Goal: Task Accomplishment & Management: Manage account settings

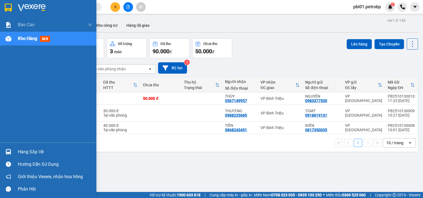
click at [27, 150] on div "Hàng sắp về" at bounding box center [55, 152] width 74 height 8
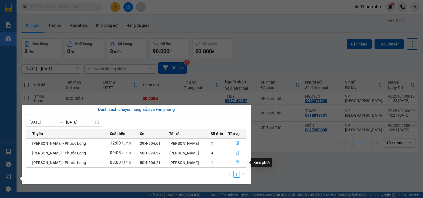
click at [234, 163] on button "button" at bounding box center [237, 162] width 18 height 9
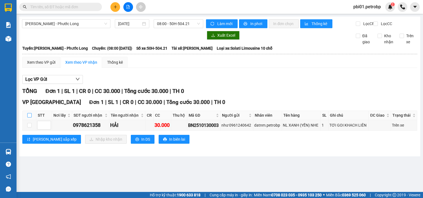
click at [29, 117] on input "checkbox" at bounding box center [29, 115] width 4 height 4
checkbox input "true"
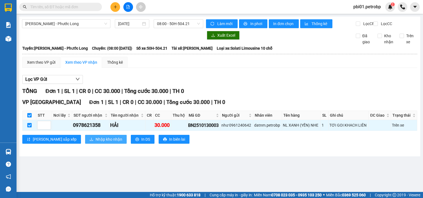
click at [95, 140] on span "Nhập kho nhận" at bounding box center [108, 139] width 27 height 6
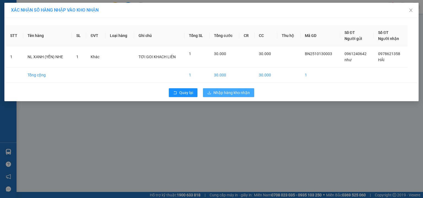
click at [236, 93] on span "Nhập hàng kho nhận" at bounding box center [231, 92] width 36 height 6
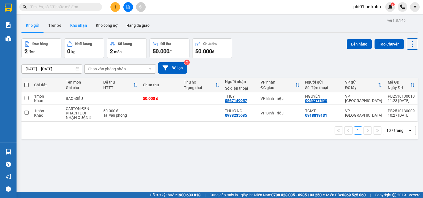
click at [83, 26] on button "Kho nhận" at bounding box center [79, 25] width 26 height 13
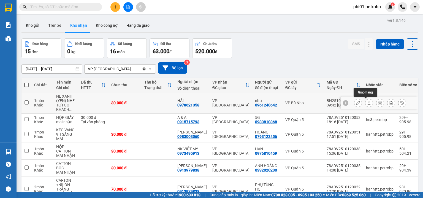
click at [367, 102] on icon at bounding box center [369, 103] width 4 height 4
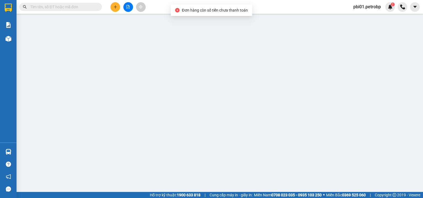
type input "0961240642"
type input "như"
type input "0978621358"
type input "HẢI"
type input "30.000"
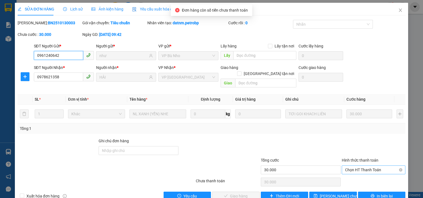
click at [357, 165] on span "Chọn HT Thanh Toán" at bounding box center [373, 169] width 57 height 8
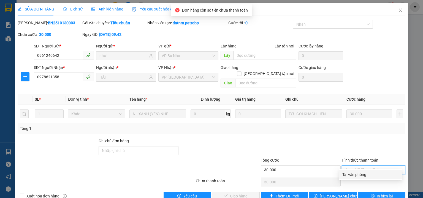
click at [357, 173] on div "Tại văn phòng" at bounding box center [370, 174] width 57 height 6
type input "0"
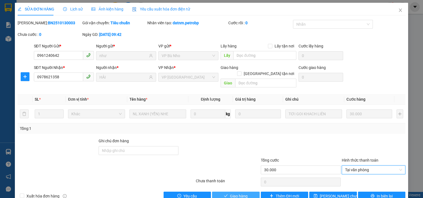
click at [241, 193] on span "Giao hàng" at bounding box center [239, 196] width 18 height 6
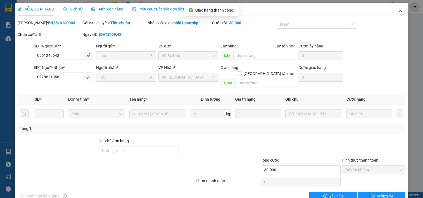
click at [398, 11] on icon "close" at bounding box center [400, 10] width 4 height 4
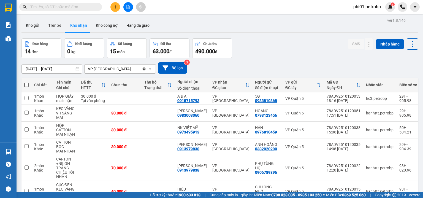
click at [113, 6] on button at bounding box center [115, 7] width 10 height 10
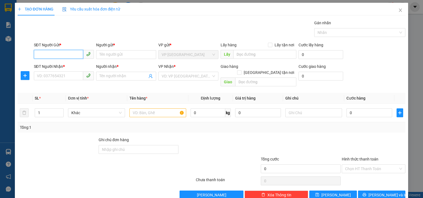
click at [45, 58] on input "SĐT Người Gửi *" at bounding box center [58, 54] width 49 height 9
type input "2"
click at [67, 67] on div "0972594355 - BS HƯƠNG" at bounding box center [63, 65] width 53 height 6
type input "0972594355"
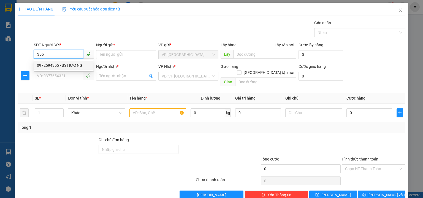
type input "BS HƯƠNG"
type input "0888882200"
type input "LOAN"
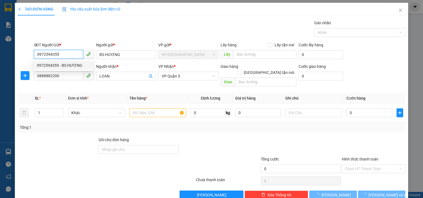
type input "30.000"
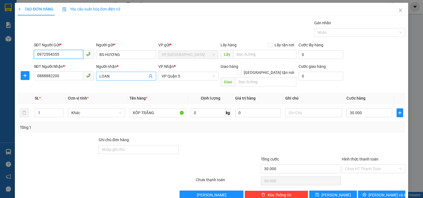
type input "0972594355"
click at [124, 78] on input "LOAN" at bounding box center [123, 76] width 48 height 6
type input "L"
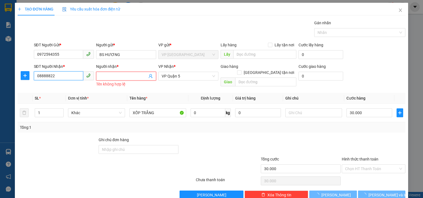
click at [69, 75] on input "08888822" at bounding box center [58, 75] width 49 height 9
type input "0"
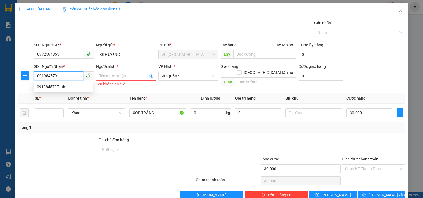
type input "0919845797"
click at [58, 84] on div "0919845797 - thu" at bounding box center [63, 87] width 53 height 6
type input "thu"
type input "nhà thờ phước [GEOGRAPHIC_DATA] giáo"
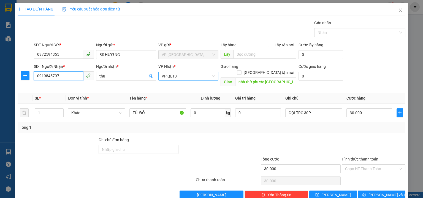
click at [192, 75] on span "VP QL13" at bounding box center [188, 76] width 53 height 8
type input "0919845797"
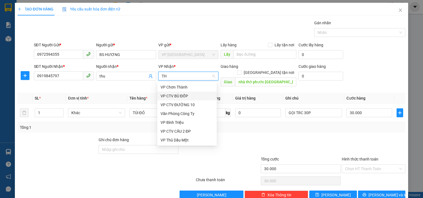
type input "THU"
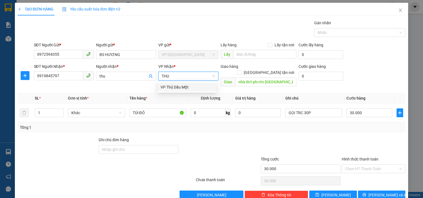
drag, startPoint x: 172, startPoint y: 84, endPoint x: 168, endPoint y: 86, distance: 3.8
click at [172, 85] on div "VP Thủ Dầu Một" at bounding box center [186, 87] width 53 height 6
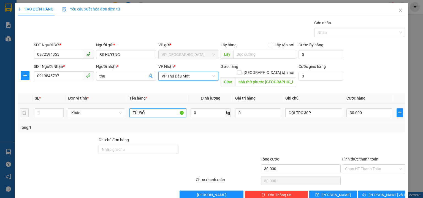
click at [147, 108] on input "TÚI ĐỎ" at bounding box center [157, 112] width 57 height 9
type input "T"
type input "KIỆN TRẮNG"
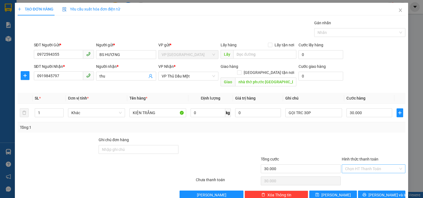
click at [362, 164] on input "Hình thức thanh toán" at bounding box center [371, 168] width 53 height 8
click at [353, 126] on div "Tại văn phòng" at bounding box center [370, 124] width 57 height 6
type input "0"
click at [366, 57] on div "SĐT Người Gửi * 0972594355 Người gửi * BS HƯƠNG VP gửi * VP Phước Bình Lấy hàng…" at bounding box center [220, 51] width 374 height 19
click at [122, 76] on input "thu" at bounding box center [123, 76] width 48 height 6
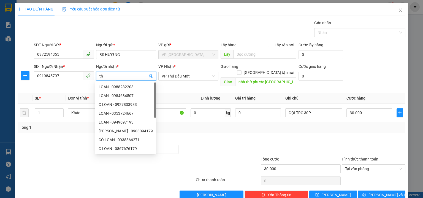
type input "t"
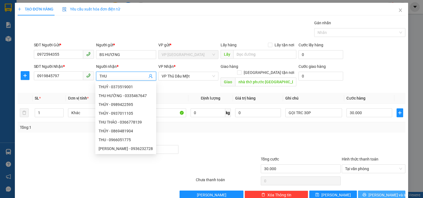
type input "THU"
click at [379, 192] on span "[PERSON_NAME] và In" at bounding box center [387, 195] width 39 height 6
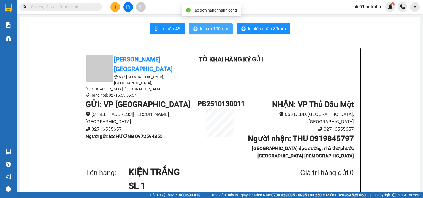
click at [214, 29] on span "In tem 100mm" at bounding box center [214, 28] width 28 height 7
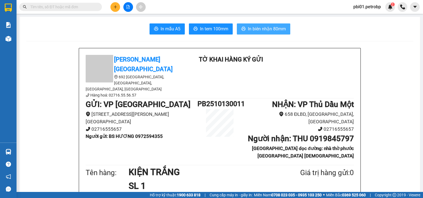
click at [250, 29] on span "In biên nhận 80mm" at bounding box center [267, 28] width 38 height 7
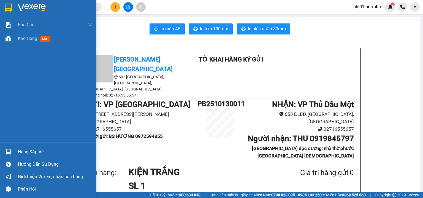
click at [29, 149] on div "Hàng sắp về" at bounding box center [55, 152] width 74 height 8
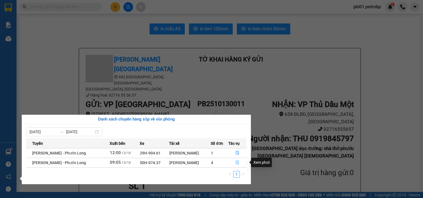
click at [239, 162] on button "button" at bounding box center [237, 162] width 18 height 9
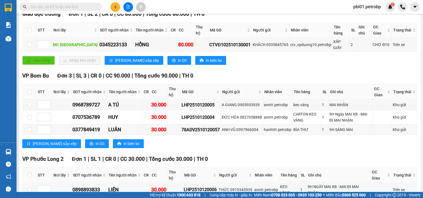
scroll to position [117, 0]
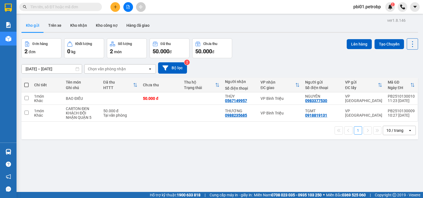
click at [187, 20] on div "Kho gửi Trên xe Kho nhận Kho công nợ Hàng đã giao" at bounding box center [219, 26] width 396 height 15
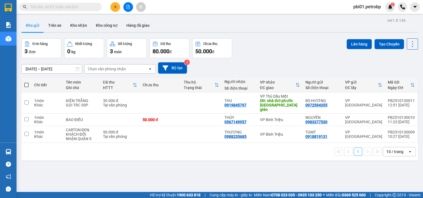
click at [281, 62] on div "12/10/2025 – 13/10/2025 Press the down arrow key to interact with the calendar …" at bounding box center [219, 68] width 396 height 20
click at [121, 6] on div at bounding box center [127, 7] width 41 height 10
click at [118, 7] on button at bounding box center [115, 7] width 10 height 10
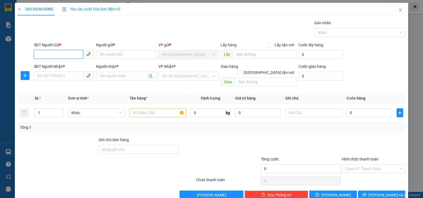
click at [67, 55] on input "SĐT Người Gửi *" at bounding box center [58, 54] width 49 height 9
click at [65, 66] on div "0846127127 - TÚ" at bounding box center [63, 65] width 53 height 6
type input "0846127127"
type input "TÚ"
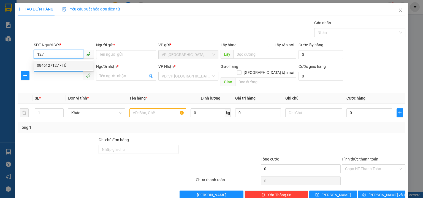
type input "0937272770"
type input "HƯNG"
type input "30.000"
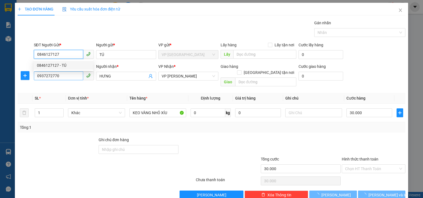
type input "0846127127"
click at [64, 73] on input "0937272770" at bounding box center [58, 75] width 49 height 9
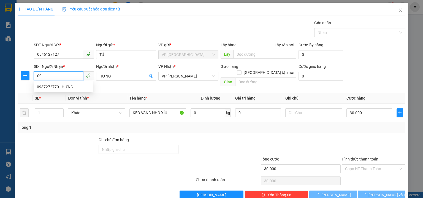
type input "0"
click at [63, 85] on div "0903137828 - PHONG" at bounding box center [63, 87] width 53 height 6
type input "0903137828"
type input "PHONG"
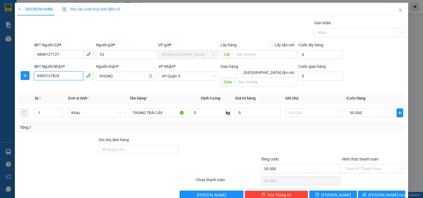
click at [66, 74] on input "0903137828" at bounding box center [58, 75] width 49 height 9
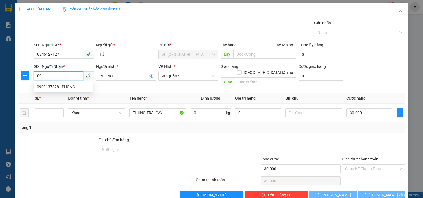
type input "0"
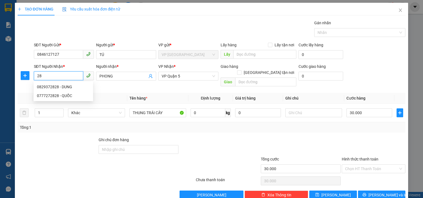
type input "2"
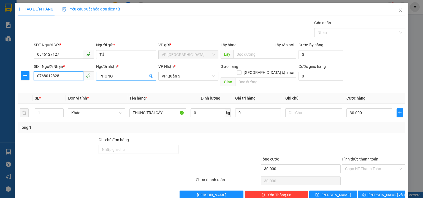
type input "0768012828"
click at [119, 72] on span "PHONG" at bounding box center [126, 76] width 60 height 9
type input "P"
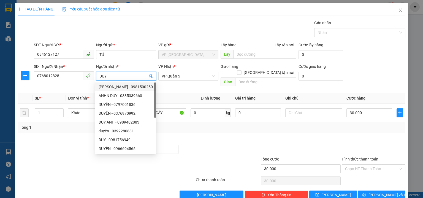
type input "DUY"
click at [372, 59] on div "SĐT Người Gửi * 0846127127 Người gửi * TÚ VP gửi * VP Phước Bình Lấy hàng Lấy t…" at bounding box center [220, 51] width 374 height 19
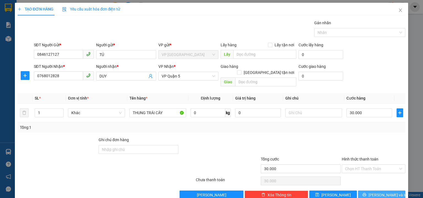
click at [387, 192] on span "[PERSON_NAME] và In" at bounding box center [387, 195] width 39 height 6
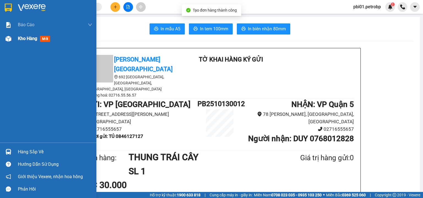
click at [18, 39] on span "Kho hàng" at bounding box center [27, 38] width 19 height 5
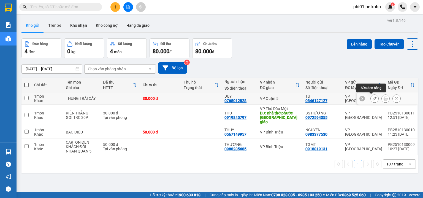
click at [372, 100] on icon at bounding box center [374, 98] width 4 height 4
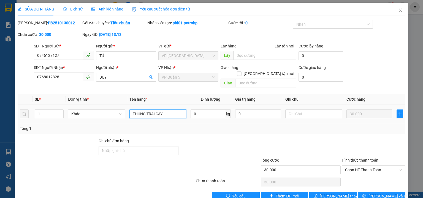
click at [165, 109] on input "THUNG TRÁI CÂY" at bounding box center [157, 113] width 57 height 9
type input "T"
type input "CARTON VÀNG"
click at [325, 193] on span "Lưu thay đổi" at bounding box center [342, 196] width 44 height 6
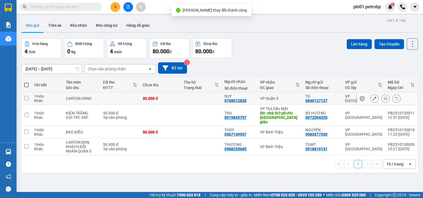
click at [383, 98] on icon at bounding box center [385, 98] width 4 height 4
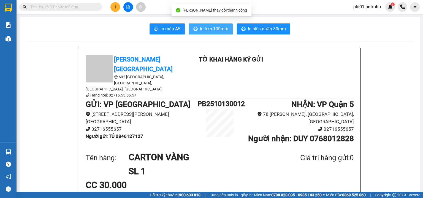
click at [221, 28] on span "In tem 100mm" at bounding box center [214, 28] width 28 height 7
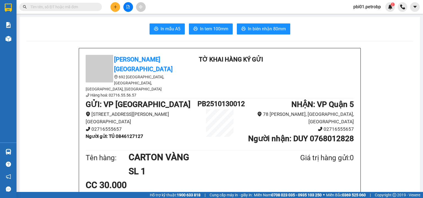
click at [114, 4] on button at bounding box center [115, 7] width 10 height 10
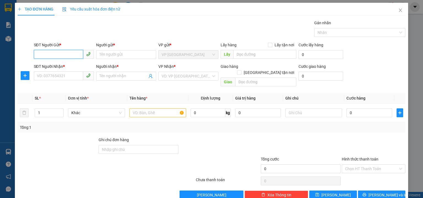
click at [46, 52] on input "SĐT Người Gửi *" at bounding box center [58, 54] width 49 height 9
type input "127"
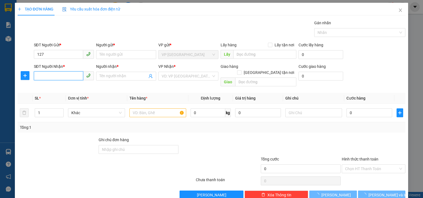
click at [51, 77] on input "SĐT Người Nhận *" at bounding box center [58, 75] width 49 height 9
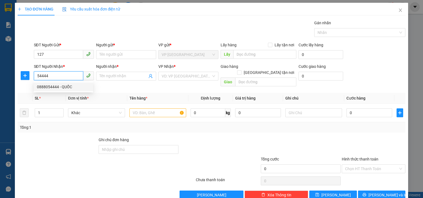
click at [61, 74] on input "54444" at bounding box center [58, 75] width 49 height 9
type input "5"
type input "0763333444"
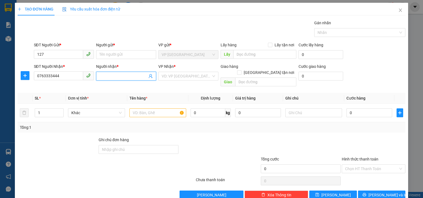
click at [106, 75] on input "Người nhận *" at bounding box center [123, 76] width 48 height 6
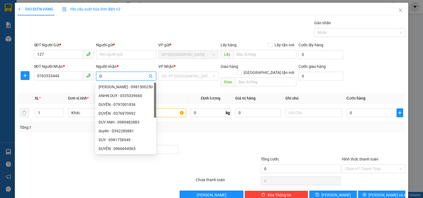
type input "D"
type input "ĐỨC"
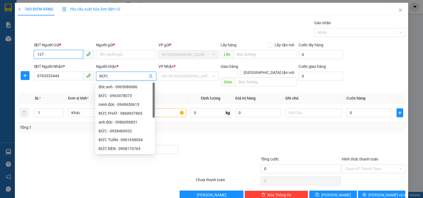
click at [59, 53] on input "127" at bounding box center [58, 54] width 49 height 9
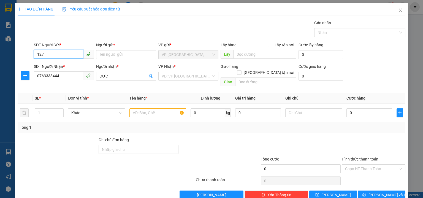
click at [55, 54] on input "127" at bounding box center [58, 54] width 49 height 9
type input "1"
click at [64, 62] on div "0846127127 - TÚ" at bounding box center [63, 65] width 53 height 6
type input "0846127127"
type input "TÚ"
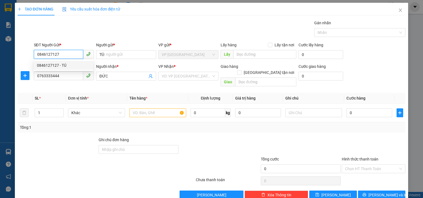
type input "30.000"
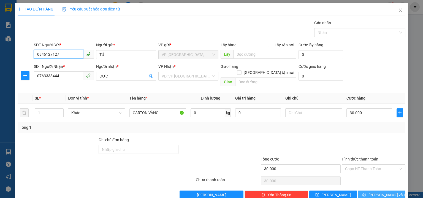
type input "0846127127"
drag, startPoint x: 387, startPoint y: 188, endPoint x: 339, endPoint y: 148, distance: 62.1
click at [387, 192] on span "[PERSON_NAME] và In" at bounding box center [387, 195] width 39 height 6
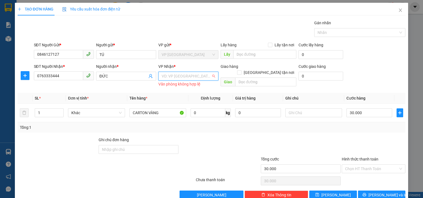
click at [183, 75] on input "search" at bounding box center [187, 76] width 50 height 8
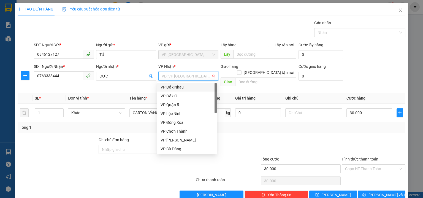
type input "Q"
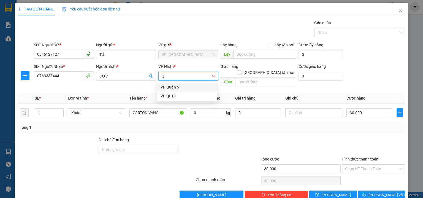
click at [171, 86] on div "VP Quận 5" at bounding box center [186, 87] width 53 height 6
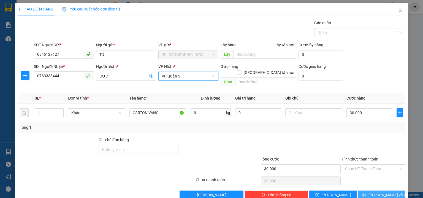
drag, startPoint x: 380, startPoint y: 190, endPoint x: 374, endPoint y: 188, distance: 6.5
click at [380, 192] on span "[PERSON_NAME] và In" at bounding box center [387, 195] width 39 height 6
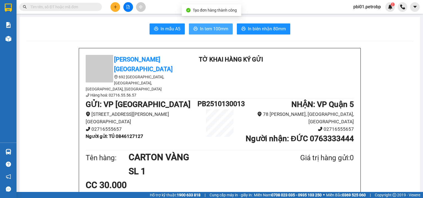
click at [212, 28] on span "In tem 100mm" at bounding box center [214, 28] width 28 height 7
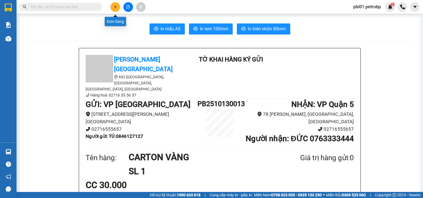
click at [112, 9] on button at bounding box center [115, 7] width 10 height 10
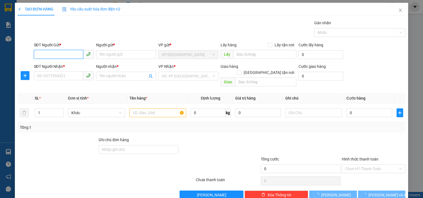
click at [52, 56] on input "SĐT Người Gửi *" at bounding box center [58, 54] width 49 height 9
click at [64, 63] on div "0846127127 - TÚ" at bounding box center [63, 65] width 53 height 6
type input "0846127127"
type input "TÚ"
type input "0763333444"
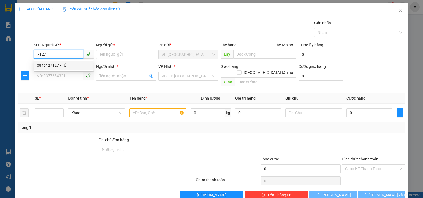
type input "ĐỨC"
type input "30.000"
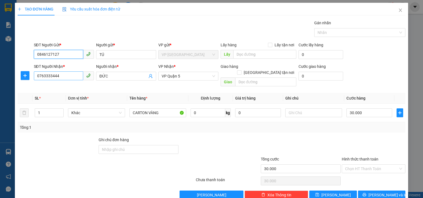
type input "0846127127"
click at [68, 77] on input "0763333444" at bounding box center [58, 75] width 49 height 9
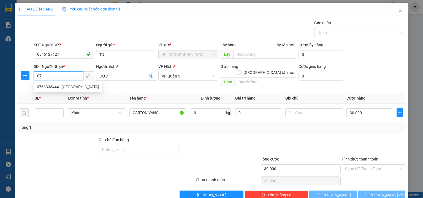
type input "0"
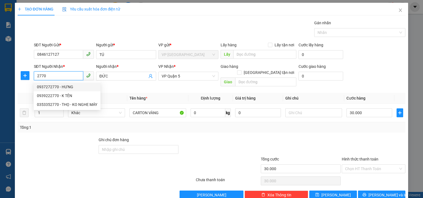
click at [65, 89] on div "0937272770 - HƯNG" at bounding box center [67, 87] width 60 height 6
type input "0937272770"
type input "HƯNG"
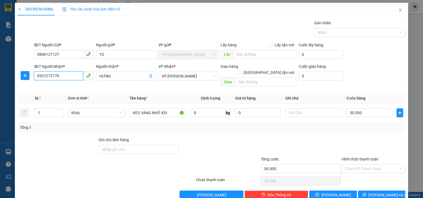
type input "0937272770"
click at [133, 166] on div at bounding box center [162, 165] width 65 height 19
click at [373, 62] on form "SĐT Người Gửi * 0846127127 Người gửi * TÚ VP gửi * VP Phước Bình Lấy hàng Lấy t…" at bounding box center [211, 65] width 387 height 47
click at [377, 192] on span "[PERSON_NAME] và In" at bounding box center [387, 195] width 39 height 6
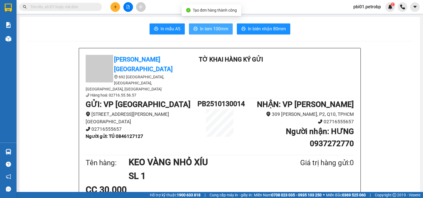
click at [209, 26] on span "In tem 100mm" at bounding box center [214, 28] width 28 height 7
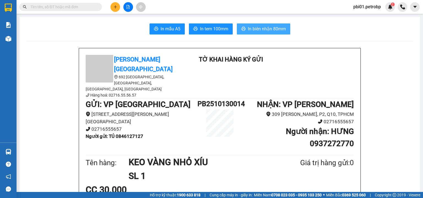
click at [257, 28] on span "In biên nhận 80mm" at bounding box center [267, 28] width 38 height 7
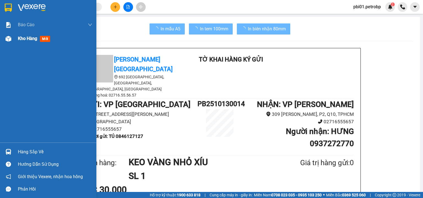
click at [15, 43] on div "Kho hàng mới" at bounding box center [48, 39] width 96 height 14
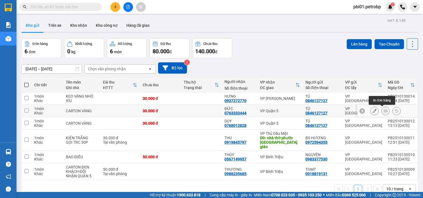
click at [381, 110] on button at bounding box center [385, 111] width 8 height 10
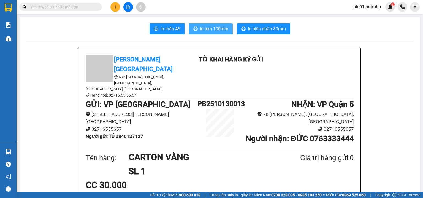
click at [215, 26] on span "In tem 100mm" at bounding box center [214, 28] width 28 height 7
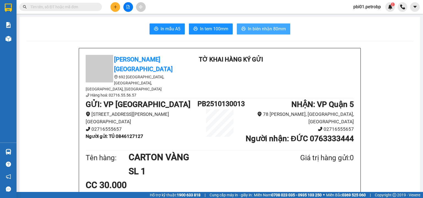
click at [272, 25] on span "In biên nhận 80mm" at bounding box center [267, 28] width 38 height 7
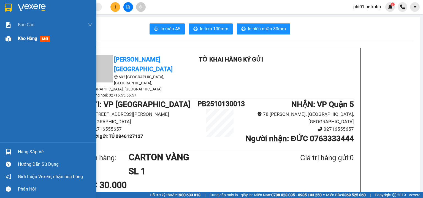
click at [24, 38] on span "Kho hàng" at bounding box center [27, 38] width 19 height 5
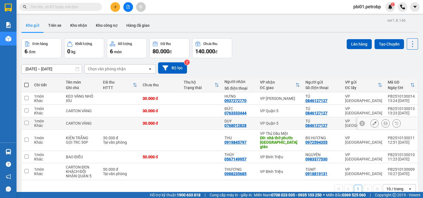
click at [381, 121] on div at bounding box center [385, 123] width 8 height 8
click at [383, 121] on icon at bounding box center [385, 123] width 4 height 4
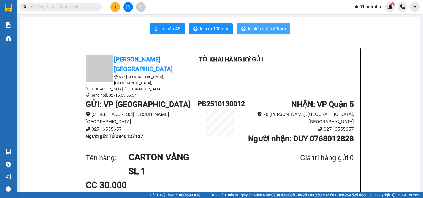
click at [243, 29] on icon "printer" at bounding box center [243, 29] width 4 height 4
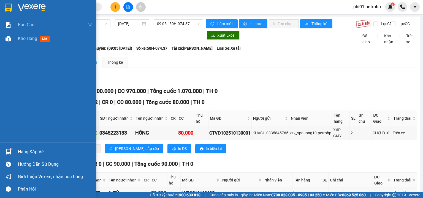
scroll to position [117, 0]
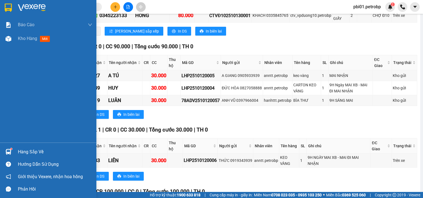
click at [21, 152] on div "Hàng sắp về" at bounding box center [55, 152] width 74 height 8
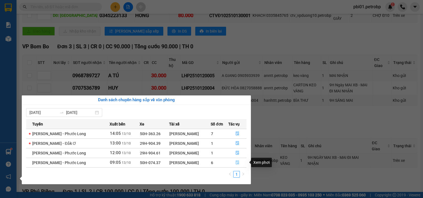
click at [236, 162] on icon "file-done" at bounding box center [237, 162] width 3 height 4
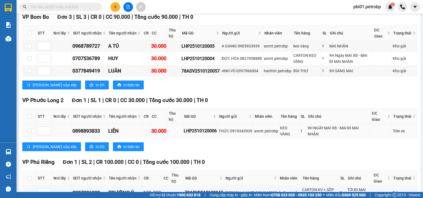
scroll to position [176, 0]
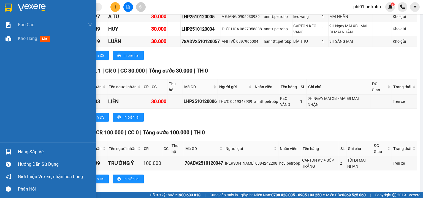
click at [11, 151] on div at bounding box center [9, 152] width 10 height 10
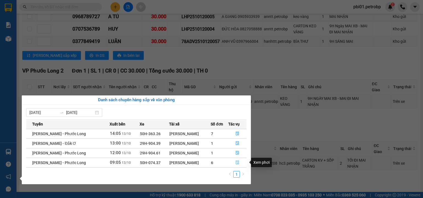
click at [238, 162] on icon "file-done" at bounding box center [237, 162] width 4 height 4
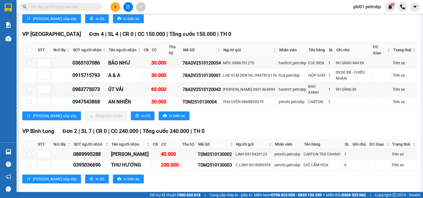
scroll to position [409, 0]
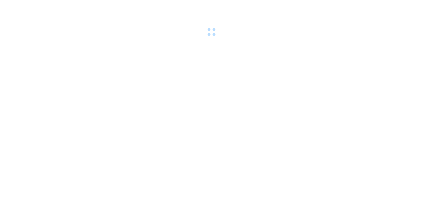
click at [14, 42] on body at bounding box center [211, 99] width 423 height 198
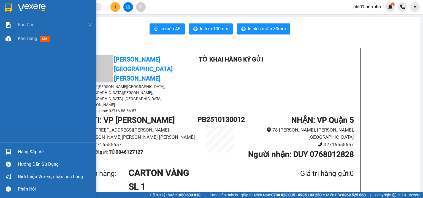
click at [24, 153] on div "Hàng sắp về" at bounding box center [55, 152] width 74 height 8
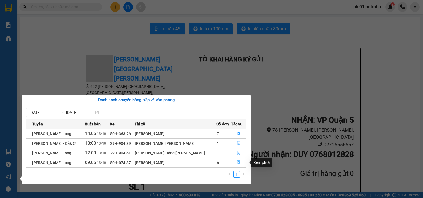
click at [238, 162] on icon "file-done" at bounding box center [238, 162] width 3 height 4
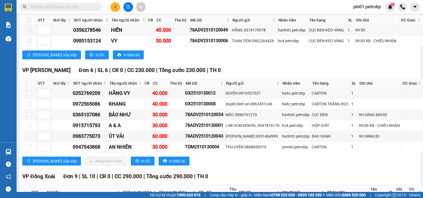
scroll to position [381, 0]
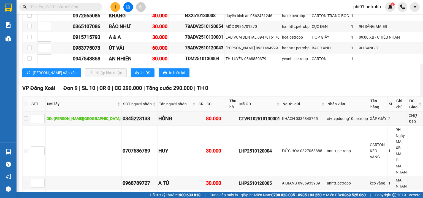
checkbox input "true"
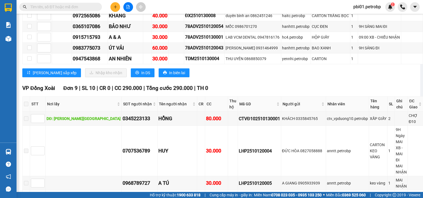
checkbox input "true"
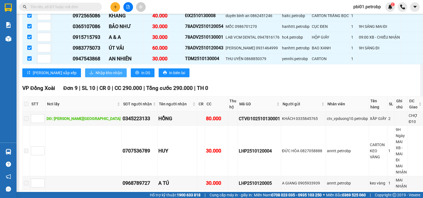
click at [95, 76] on span "Nhập kho nhận" at bounding box center [108, 73] width 27 height 6
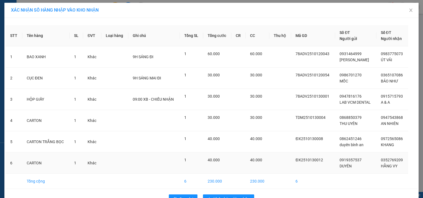
scroll to position [15, 0]
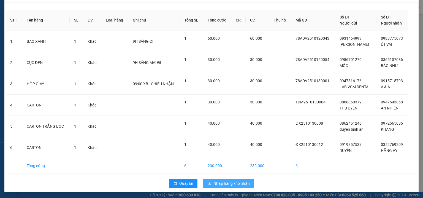
click at [239, 182] on span "Nhập hàng kho nhận" at bounding box center [231, 183] width 36 height 6
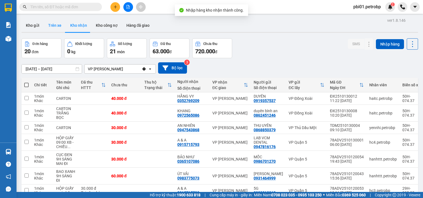
click at [53, 27] on button "Trên xe" at bounding box center [55, 25] width 22 height 13
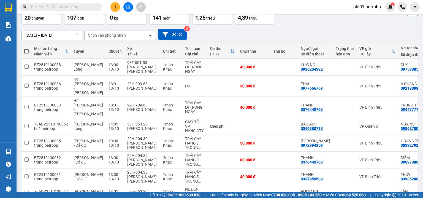
scroll to position [4, 0]
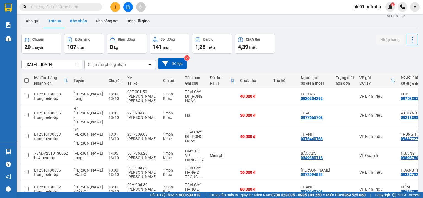
click at [75, 22] on button "Kho nhận" at bounding box center [79, 20] width 26 height 13
type input "[DATE] – [DATE]"
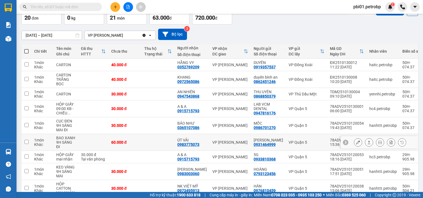
scroll to position [77, 0]
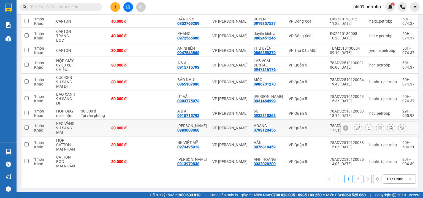
click at [367, 127] on icon at bounding box center [369, 128] width 4 height 4
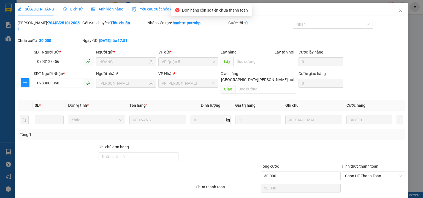
type input "0793123456"
type input "HOÀNG"
type input "0983003060"
type input "[PERSON_NAME]"
type input "30.000"
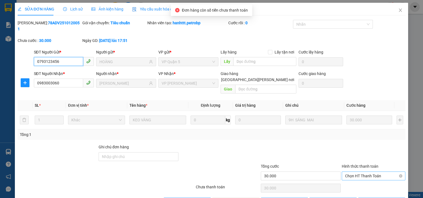
click at [358, 171] on span "Chọn HT Thanh Toán" at bounding box center [373, 175] width 57 height 8
drag, startPoint x: 357, startPoint y: 171, endPoint x: 299, endPoint y: 187, distance: 59.5
click at [356, 173] on div "Tại văn phòng" at bounding box center [370, 174] width 57 height 6
type input "0"
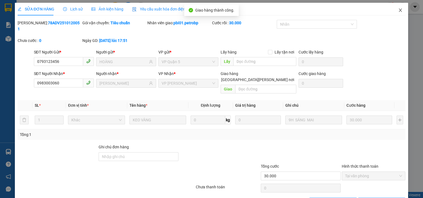
click at [394, 9] on span "Close" at bounding box center [399, 10] width 15 height 15
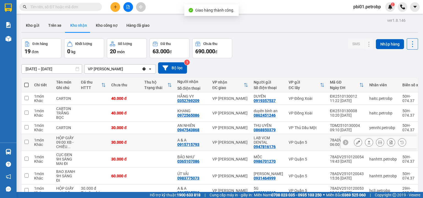
scroll to position [86, 0]
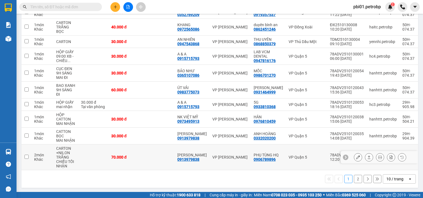
click at [367, 157] on icon at bounding box center [369, 157] width 4 height 4
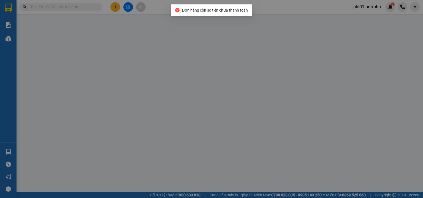
type input "0906789896"
type input "PHỤ TÙNG HQ"
type input "0913979838"
type input "[PERSON_NAME]"
type input "70.000"
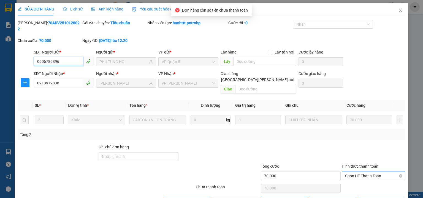
click at [357, 171] on span "Chọn HT Thanh Toán" at bounding box center [373, 175] width 57 height 8
click at [356, 175] on div "Tại văn phòng" at bounding box center [370, 174] width 57 height 6
type input "0"
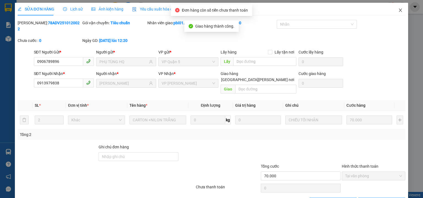
click at [398, 9] on icon "close" at bounding box center [400, 10] width 4 height 4
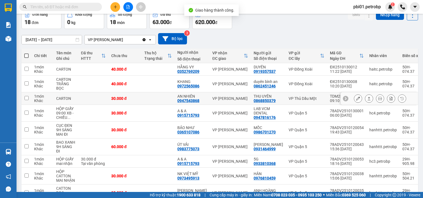
scroll to position [81, 0]
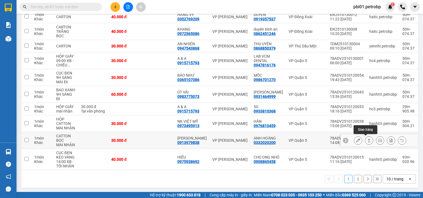
click at [367, 138] on icon at bounding box center [369, 140] width 4 height 4
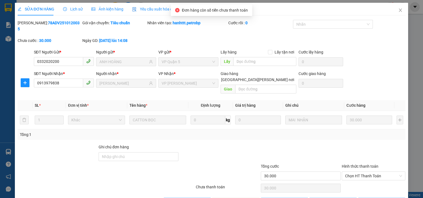
type input "0332020200"
type input "ANH HOÀNG"
type input "0913979838"
type input "[PERSON_NAME]"
type input "30.000"
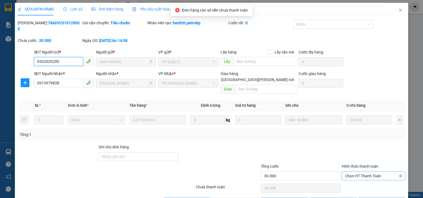
click at [368, 171] on span "Chọn HT Thanh Toán" at bounding box center [373, 175] width 57 height 8
drag, startPoint x: 353, startPoint y: 175, endPoint x: 310, endPoint y: 177, distance: 43.6
click at [353, 174] on div "Tại văn phòng" at bounding box center [370, 174] width 57 height 6
type input "0"
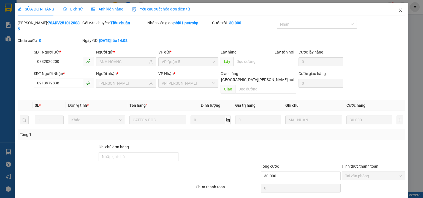
click at [399, 10] on icon "close" at bounding box center [400, 10] width 3 height 3
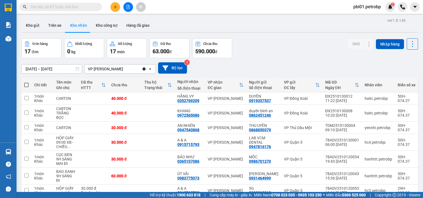
click at [91, 6] on input "text" at bounding box center [62, 7] width 65 height 6
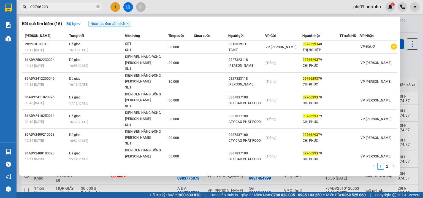
type input "09766293"
click at [318, 14] on div at bounding box center [211, 99] width 423 height 198
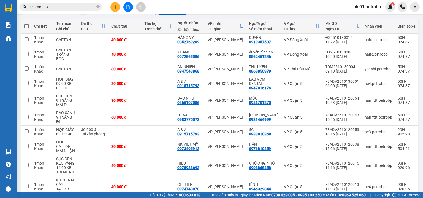
scroll to position [86, 0]
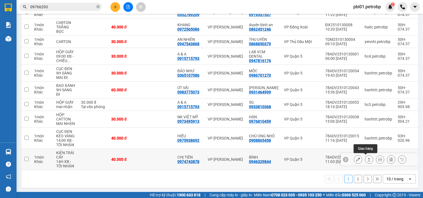
click at [367, 157] on icon at bounding box center [368, 158] width 3 height 3
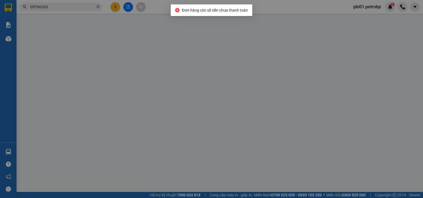
type input "0946329844"
type input "BÌNH"
type input "0974743878"
type input "CHỊ TIÊN"
type input "40.000"
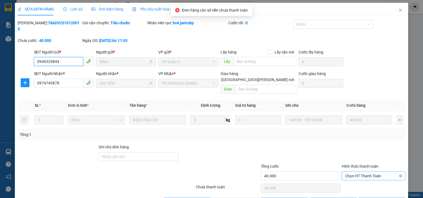
click at [361, 171] on span "Chọn HT Thanh Toán" at bounding box center [373, 175] width 57 height 8
click at [353, 172] on div "Tại văn phòng" at bounding box center [370, 174] width 57 height 6
type input "0"
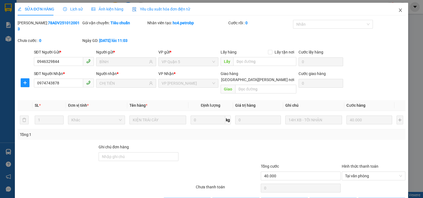
click at [398, 8] on icon "close" at bounding box center [400, 10] width 4 height 4
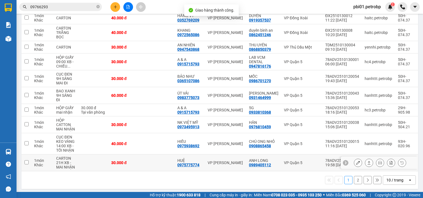
scroll to position [81, 0]
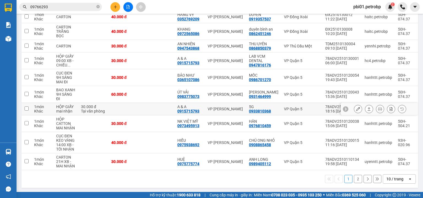
click at [367, 109] on icon at bounding box center [369, 109] width 4 height 4
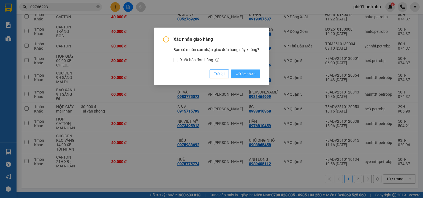
click at [251, 74] on span "Xác nhận" at bounding box center [245, 74] width 20 height 6
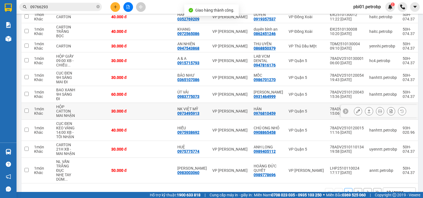
scroll to position [95, 0]
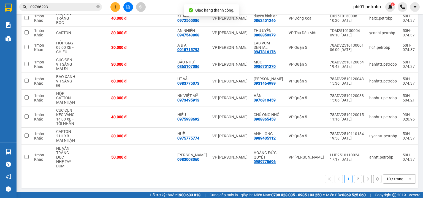
click at [357, 177] on button "2" at bounding box center [358, 178] width 8 height 8
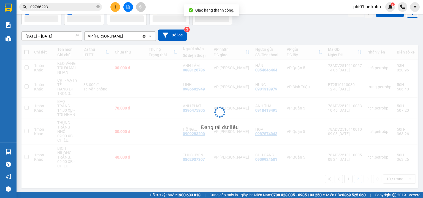
scroll to position [33, 0]
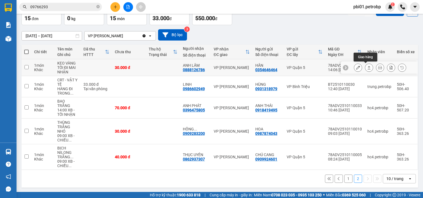
click at [367, 68] on icon at bounding box center [369, 67] width 4 height 4
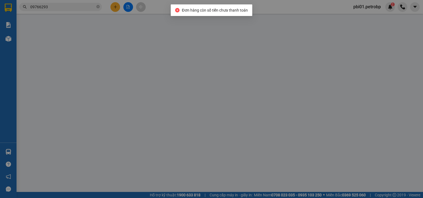
type input "0354646464"
type input "HÂN"
type input "0888126786"
type input "ANH LÂM"
type input "30.000"
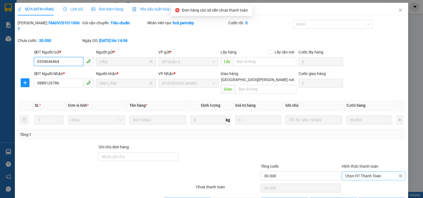
click at [352, 171] on span "Chọn HT Thanh Toán" at bounding box center [373, 175] width 57 height 8
drag, startPoint x: 351, startPoint y: 174, endPoint x: 340, endPoint y: 174, distance: 10.7
click at [350, 174] on div "Tại văn phòng" at bounding box center [370, 174] width 57 height 6
type input "0"
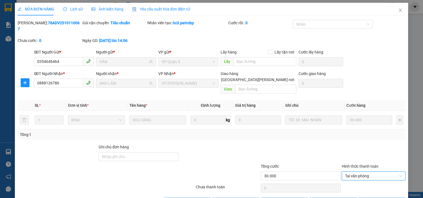
drag, startPoint x: 247, startPoint y: 191, endPoint x: 248, endPoint y: 187, distance: 3.9
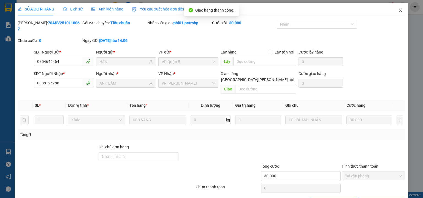
click at [399, 11] on icon "close" at bounding box center [400, 10] width 3 height 3
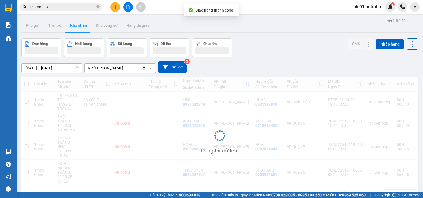
scroll to position [25, 0]
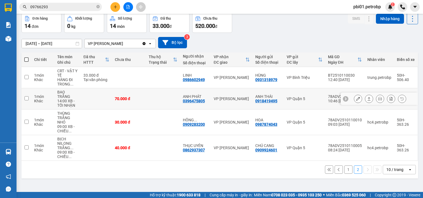
click at [365, 97] on button at bounding box center [369, 99] width 8 height 10
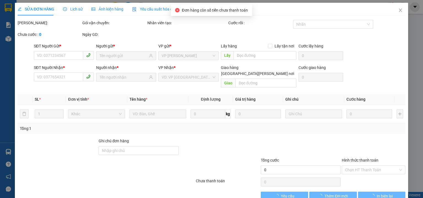
type input "0918419495"
type input "ANH THÁI"
type input "0396475805"
type input "ANH PHÁT"
type input "70.000"
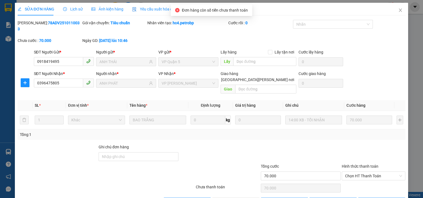
click at [362, 170] on div "Total Paid Fee 0 Total UnPaid Fee 70.000 Cash Collection Total Fee Mã ĐH: 78ADV…" at bounding box center [211, 113] width 387 height 186
click at [356, 171] on span "Chọn HT Thanh Toán" at bounding box center [373, 175] width 57 height 8
drag, startPoint x: 358, startPoint y: 174, endPoint x: 351, endPoint y: 174, distance: 7.4
click at [357, 174] on div "Tại văn phòng" at bounding box center [370, 174] width 57 height 6
type input "0"
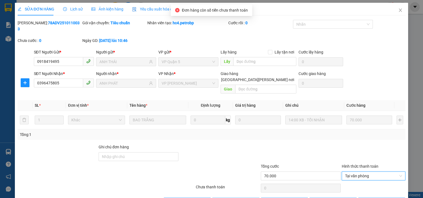
drag, startPoint x: 249, startPoint y: 186, endPoint x: 251, endPoint y: 182, distance: 4.8
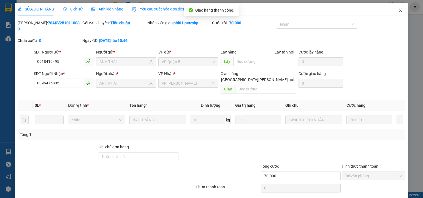
click at [398, 11] on icon "close" at bounding box center [400, 10] width 4 height 4
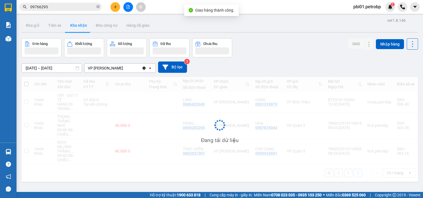
scroll to position [25, 0]
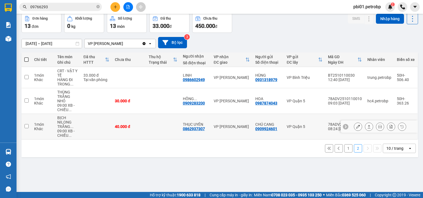
click at [367, 125] on icon at bounding box center [369, 126] width 4 height 4
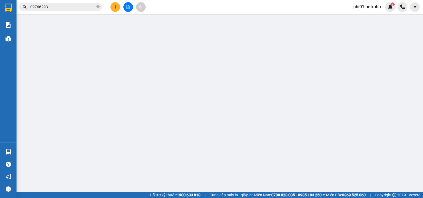
type input "0909924601"
type input "CHÚ CANG"
type input "0862937307"
type input "THỤC UYÊN"
type input "40.000"
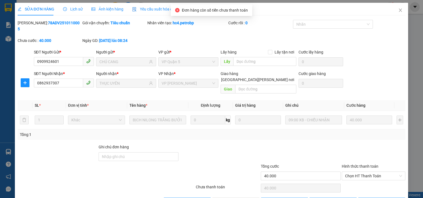
click at [366, 163] on div "Hình thức thanh toán" at bounding box center [374, 167] width 64 height 8
click at [363, 171] on span "Chọn HT Thanh Toán" at bounding box center [373, 175] width 57 height 8
drag, startPoint x: 361, startPoint y: 174, endPoint x: 293, endPoint y: 182, distance: 68.5
click at [360, 174] on div "Tại văn phòng" at bounding box center [370, 174] width 57 height 6
type input "0"
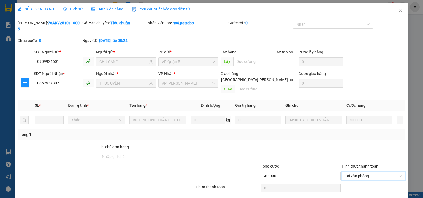
scroll to position [7, 0]
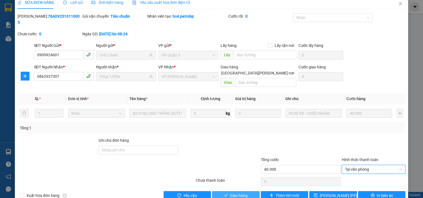
click at [232, 191] on button "Giao hàng" at bounding box center [236, 195] width 48 height 9
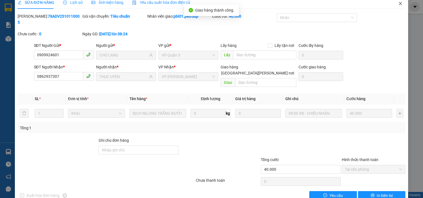
click at [401, 2] on span "Close" at bounding box center [399, 3] width 15 height 15
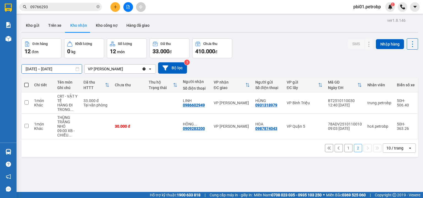
click at [37, 65] on input "[DATE] – [DATE]" at bounding box center [52, 68] width 60 height 9
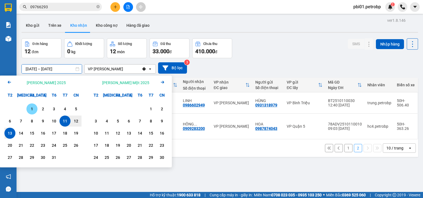
click at [29, 108] on div "1" at bounding box center [32, 108] width 8 height 7
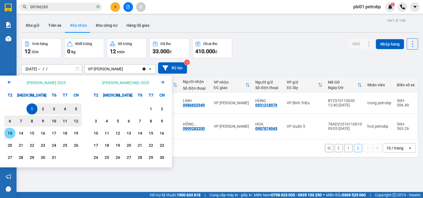
click at [13, 130] on div "13" at bounding box center [10, 133] width 8 height 7
type input "01/10/2025 – 13/10/2025"
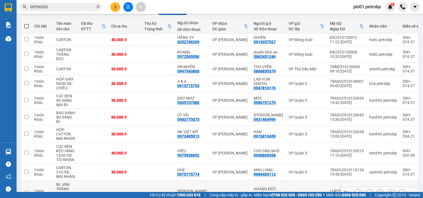
scroll to position [95, 0]
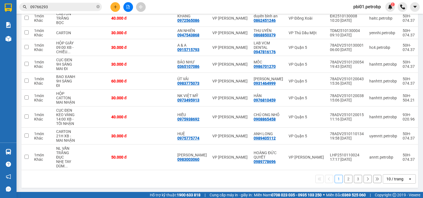
click at [344, 179] on button "2" at bounding box center [348, 178] width 8 height 8
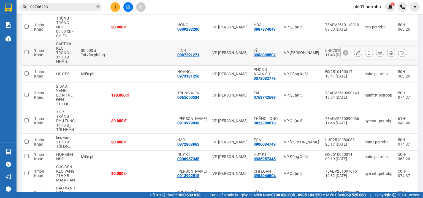
scroll to position [128, 0]
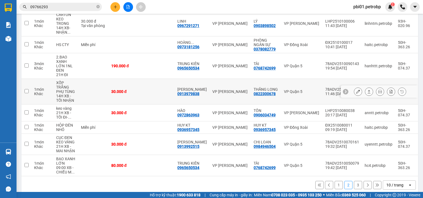
click at [365, 88] on button at bounding box center [369, 92] width 8 height 10
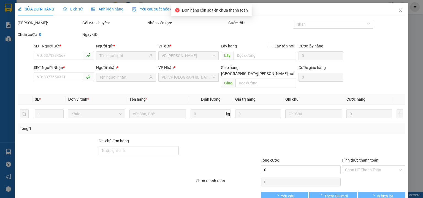
type input "0822300678"
type input "THĂNG LONG"
type input "0913979838"
type input "[PERSON_NAME]"
type input "30.000"
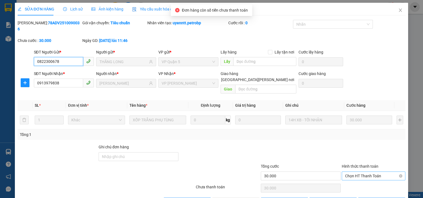
click at [356, 171] on span "Chọn HT Thanh Toán" at bounding box center [373, 175] width 57 height 8
drag, startPoint x: 357, startPoint y: 173, endPoint x: 347, endPoint y: 173, distance: 10.2
click at [356, 173] on div "Tại văn phòng" at bounding box center [370, 174] width 57 height 6
type input "0"
click at [240, 195] on div "SỬA ĐƠN HÀNG Lịch sử Ảnh kiện hàng Yêu cầu xuất hóa đơn điện tử Total Paid Fee …" at bounding box center [211, 107] width 393 height 208
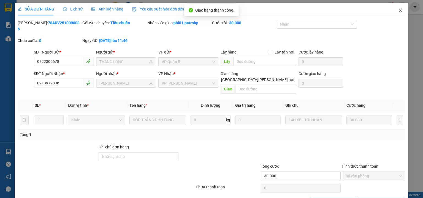
click at [398, 9] on icon "close" at bounding box center [400, 10] width 4 height 4
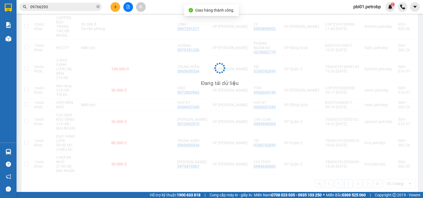
scroll to position [125, 0]
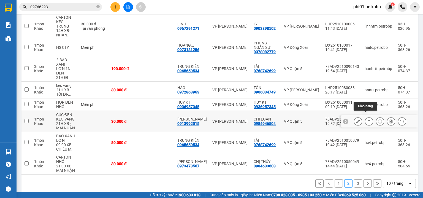
click at [367, 119] on icon at bounding box center [369, 121] width 4 height 4
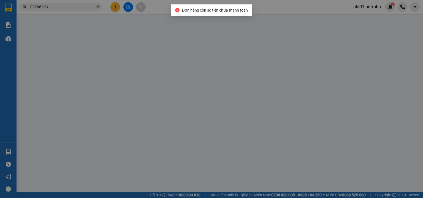
type input "0984946504"
type input "CHỊ LOAN"
type input "0913992515"
type input "THU VÂN"
type input "30.000"
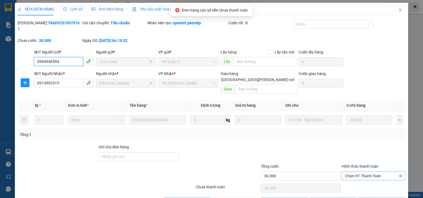
click at [349, 171] on span "Chọn HT Thanh Toán" at bounding box center [373, 175] width 57 height 8
drag, startPoint x: 347, startPoint y: 174, endPoint x: 269, endPoint y: 183, distance: 79.2
click at [347, 174] on div "Tại văn phòng" at bounding box center [370, 174] width 57 height 6
type input "0"
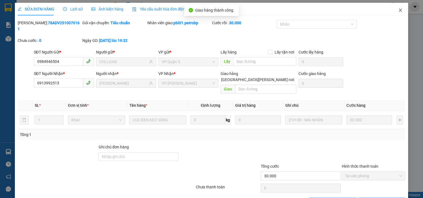
click at [399, 10] on icon "close" at bounding box center [400, 10] width 3 height 3
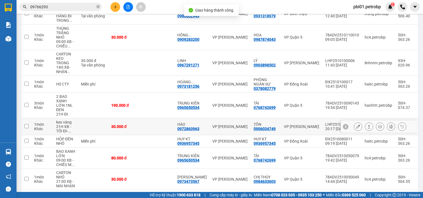
scroll to position [118, 0]
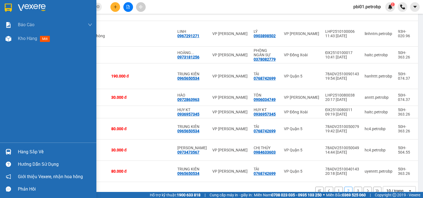
click at [17, 151] on div "Hàng sắp về" at bounding box center [48, 151] width 96 height 12
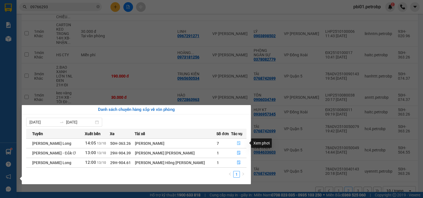
click at [237, 142] on icon "file-done" at bounding box center [238, 143] width 3 height 4
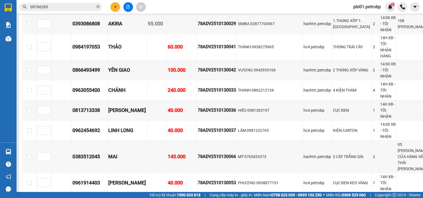
scroll to position [763, 0]
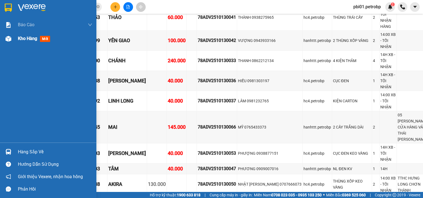
click at [16, 39] on div "Kho hàng mới" at bounding box center [48, 39] width 96 height 14
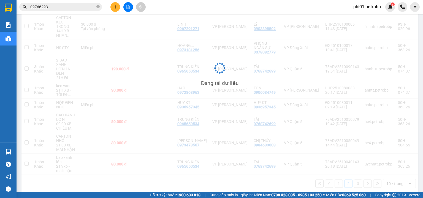
scroll to position [7, 0]
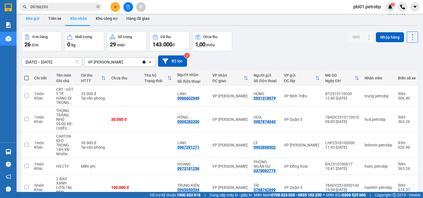
click at [25, 18] on button "Kho gửi" at bounding box center [32, 18] width 22 height 13
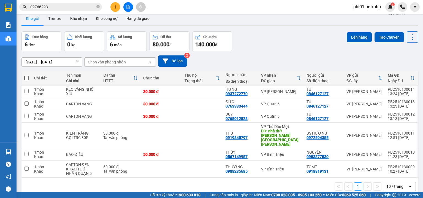
click at [78, 8] on input "09766293" at bounding box center [62, 7] width 65 height 6
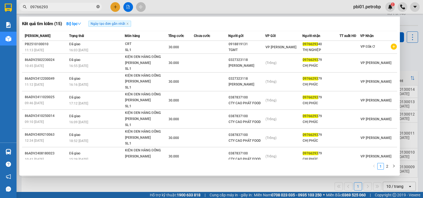
click at [99, 6] on icon "close-circle" at bounding box center [97, 6] width 3 height 3
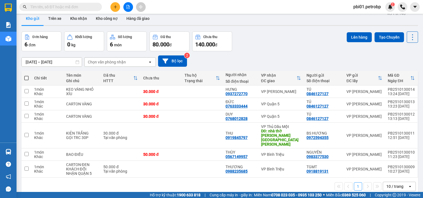
click at [79, 7] on input "text" at bounding box center [62, 7] width 65 height 6
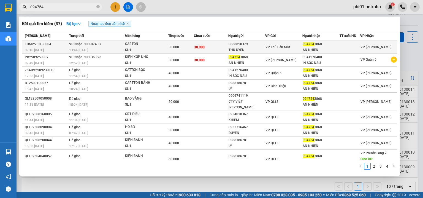
type input "094754"
click at [217, 47] on td "30.000" at bounding box center [211, 47] width 34 height 13
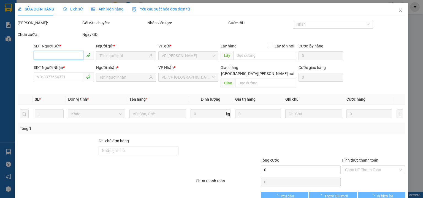
type input "0868850379"
type input "THU UYÊN"
type input "0947543868"
type input "AN NHIÊN"
type input "30.000"
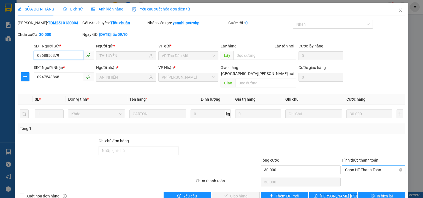
click at [352, 165] on span "Chọn HT Thanh Toán" at bounding box center [373, 169] width 57 height 8
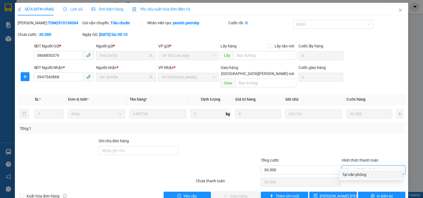
drag, startPoint x: 360, startPoint y: 174, endPoint x: 345, endPoint y: 178, distance: 15.4
click at [358, 176] on div "Tại văn phòng" at bounding box center [370, 174] width 57 height 6
type input "0"
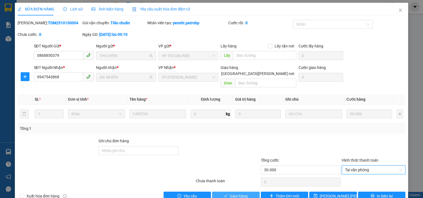
click at [241, 193] on span "Giao hàng" at bounding box center [239, 196] width 18 height 6
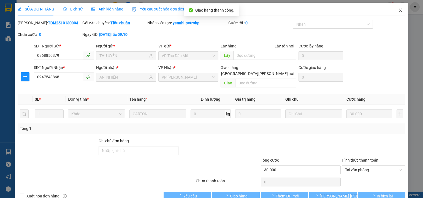
click at [399, 11] on icon "close" at bounding box center [400, 10] width 3 height 3
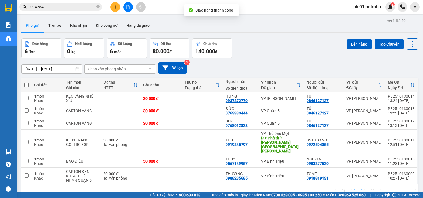
click at [367, 7] on span "pbi01.petrobp" at bounding box center [367, 6] width 36 height 7
click at [363, 17] on span "Đăng xuất" at bounding box center [368, 17] width 25 height 6
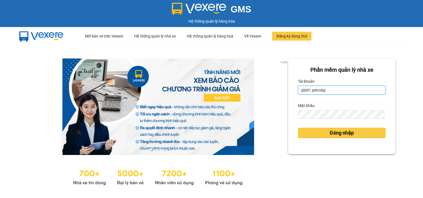
click at [318, 92] on input "pbi01.petrobp" at bounding box center [342, 90] width 88 height 9
type input "pl2.petrobp"
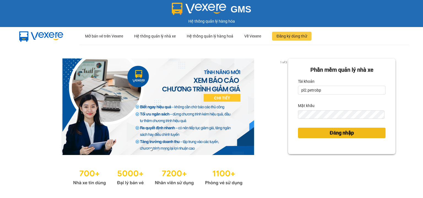
click at [320, 132] on button "Đăng nhập" at bounding box center [342, 132] width 88 height 10
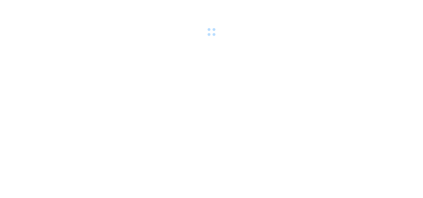
click at [322, 132] on body at bounding box center [211, 99] width 423 height 198
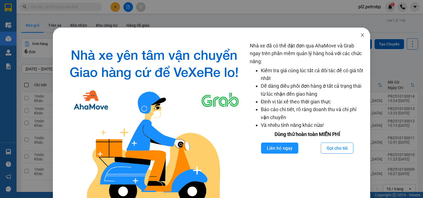
drag, startPoint x: 359, startPoint y: 36, endPoint x: 228, endPoint y: 8, distance: 133.5
click at [360, 36] on icon "close" at bounding box center [362, 35] width 4 height 4
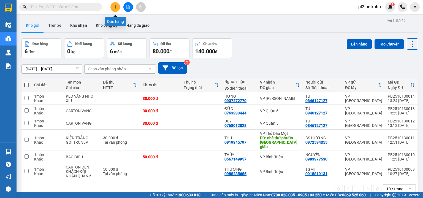
click at [114, 4] on button at bounding box center [115, 7] width 10 height 10
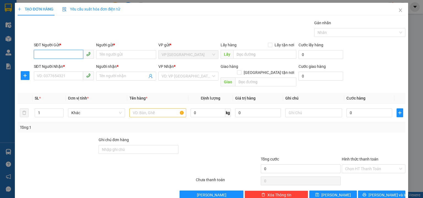
click at [57, 56] on input "SĐT Người Gửi *" at bounding box center [58, 54] width 49 height 9
type input "646"
click at [398, 12] on icon "close" at bounding box center [400, 10] width 4 height 4
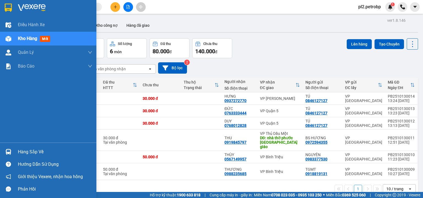
click at [23, 154] on div "Hàng sắp về" at bounding box center [55, 152] width 74 height 8
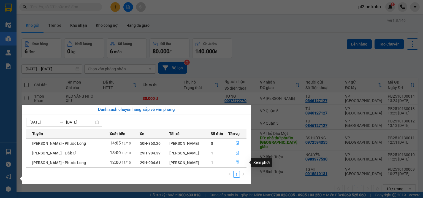
click at [234, 162] on button "button" at bounding box center [237, 162] width 18 height 9
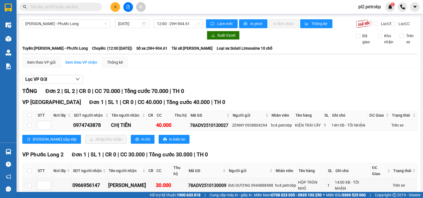
scroll to position [23, 0]
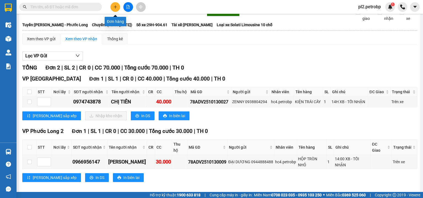
click at [111, 7] on button at bounding box center [115, 7] width 10 height 10
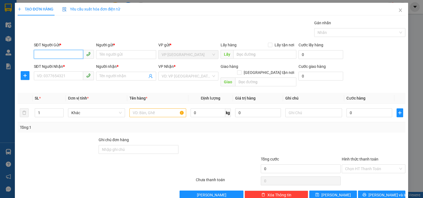
click at [69, 53] on input "SĐT Người Gửi *" at bounding box center [58, 54] width 49 height 9
click at [53, 66] on div "0985428646 - VÂN" at bounding box center [63, 65] width 53 height 6
type input "0985428646"
type input "VÂN"
type input "0973723103"
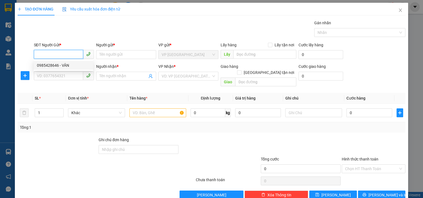
type input "TUYỀN"
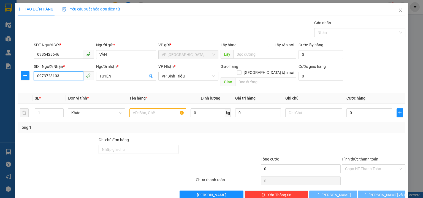
type input "40.000"
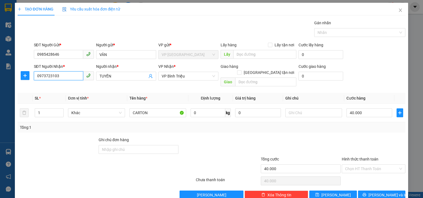
drag, startPoint x: 68, startPoint y: 77, endPoint x: 0, endPoint y: 78, distance: 67.7
click at [0, 78] on div "TẠO ĐƠN HÀNG Yêu cầu xuất hóa đơn điện tử Transit Pickup Surcharge Ids Transit …" at bounding box center [211, 99] width 423 height 198
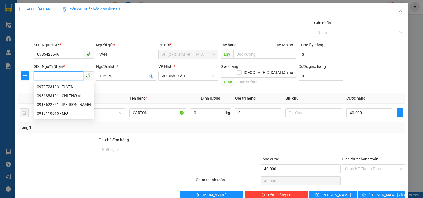
click at [47, 74] on input "SĐT Người Nhận *" at bounding box center [58, 75] width 49 height 9
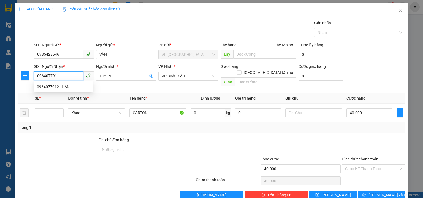
type input "0964077912"
click at [45, 89] on div "0964077912 - HẠNH" at bounding box center [63, 87] width 53 height 6
type input "HẠNH"
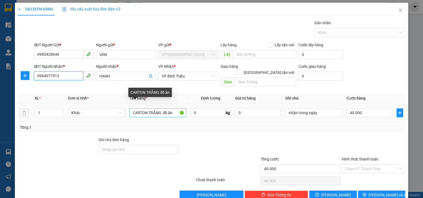
type input "0964077912"
click at [171, 109] on input "CARTON TRẮNG đồ ăn" at bounding box center [157, 112] width 57 height 9
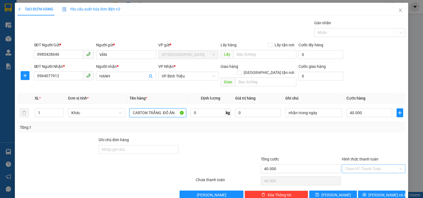
type input "CARTON TRẮNG ĐỒ ĂN"
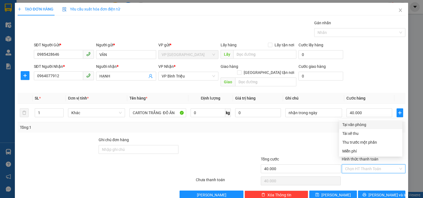
click at [360, 164] on input "Hình thức thanh toán" at bounding box center [371, 168] width 53 height 8
click at [351, 124] on div "Tại văn phòng" at bounding box center [370, 124] width 57 height 6
type input "0"
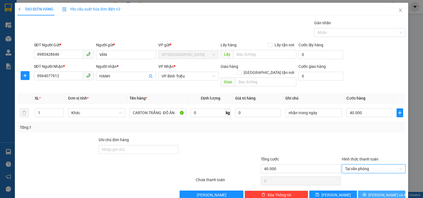
click at [382, 192] on span "[PERSON_NAME] và In" at bounding box center [387, 195] width 39 height 6
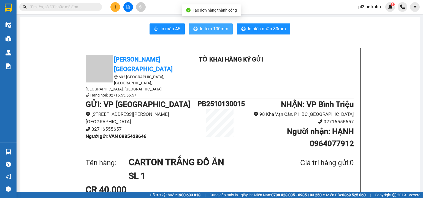
click at [210, 29] on span "In tem 100mm" at bounding box center [214, 28] width 28 height 7
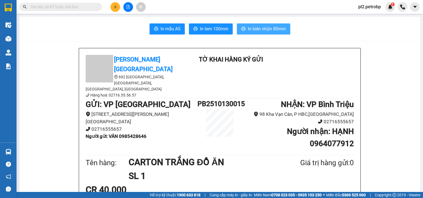
click at [255, 32] on span "In biên nhận 80mm" at bounding box center [267, 28] width 38 height 7
click at [267, 31] on span "In biên nhận 80mm" at bounding box center [267, 28] width 38 height 7
click at [262, 28] on span "In biên nhận 80mm" at bounding box center [267, 28] width 38 height 7
click at [79, 6] on input "text" at bounding box center [62, 7] width 65 height 6
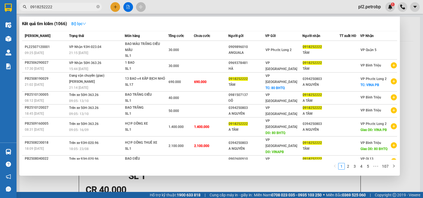
type input "0918252222"
click at [77, 23] on strong "Bộ lọc" at bounding box center [78, 23] width 15 height 4
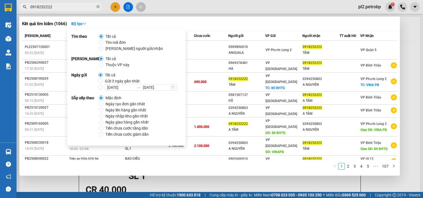
click at [114, 103] on span "Ngày tạo đơn gần nhất" at bounding box center [125, 104] width 44 height 6
click at [103, 103] on input "Ngày tạo đơn gần nhất" at bounding box center [101, 104] width 4 height 4
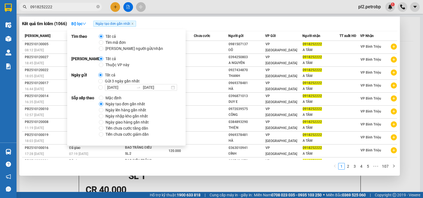
click at [196, 7] on div at bounding box center [211, 99] width 423 height 198
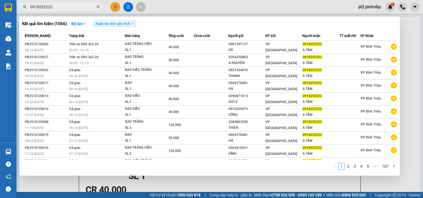
click at [79, 7] on input "0918252222" at bounding box center [62, 7] width 65 height 6
drag, startPoint x: 133, startPoint y: 24, endPoint x: 127, endPoint y: 21, distance: 7.0
click at [133, 24] on icon "close" at bounding box center [132, 24] width 2 height 2
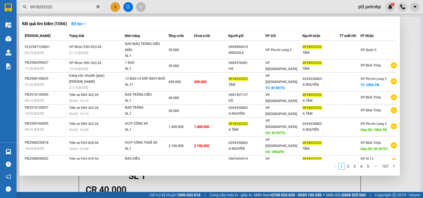
click at [97, 5] on icon "close-circle" at bounding box center [97, 6] width 3 height 3
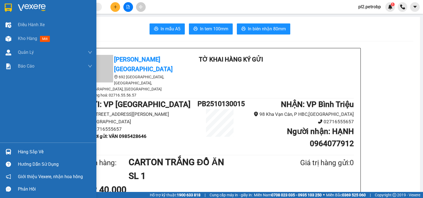
click at [29, 149] on div "Hàng sắp về" at bounding box center [55, 152] width 74 height 8
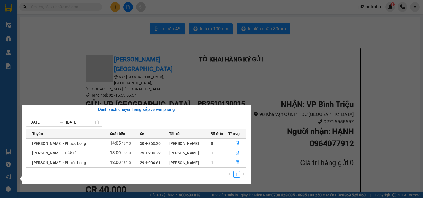
click at [65, 47] on section "Kết quả tìm kiếm ( 1066 ) Bộ lọc Mã ĐH Trạng thái Món hàng Tổng cước Chưa cước …" at bounding box center [211, 99] width 423 height 198
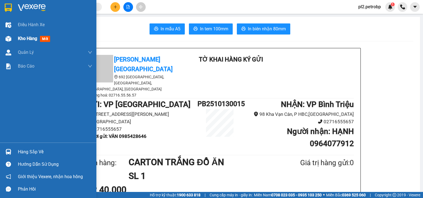
click at [20, 38] on span "Kho hàng" at bounding box center [27, 38] width 19 height 5
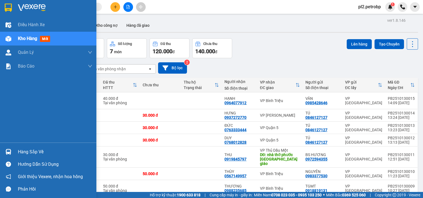
drag, startPoint x: 13, startPoint y: 151, endPoint x: 20, endPoint y: 150, distance: 6.7
click at [13, 151] on div "Hàng sắp về" at bounding box center [48, 151] width 96 height 12
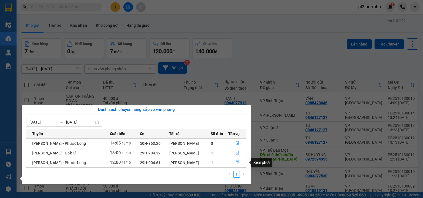
click at [236, 162] on icon "file-done" at bounding box center [237, 162] width 4 height 4
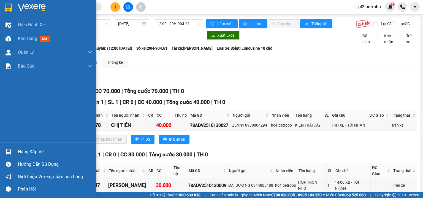
click at [19, 151] on div "Hàng sắp về" at bounding box center [55, 152] width 74 height 8
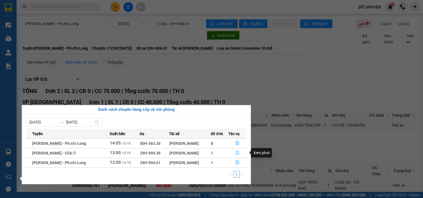
click at [241, 152] on button "button" at bounding box center [237, 152] width 18 height 9
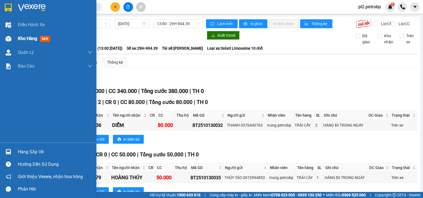
click at [18, 36] on span "Kho hàng" at bounding box center [27, 38] width 19 height 5
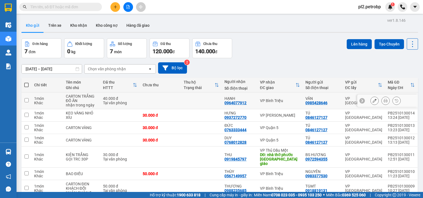
click at [153, 92] on td at bounding box center [160, 100] width 41 height 17
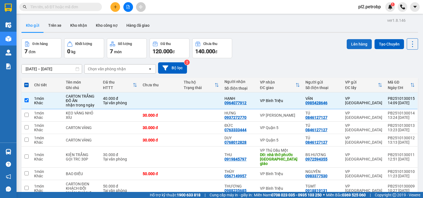
click at [360, 39] on button "Lên hàng" at bounding box center [358, 44] width 25 height 10
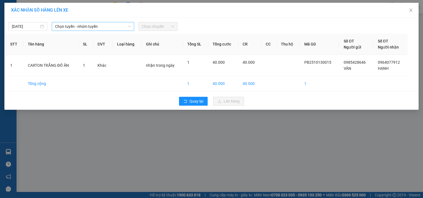
click at [78, 25] on span "Chọn tuyến - nhóm tuyến" at bounding box center [93, 26] width 76 height 8
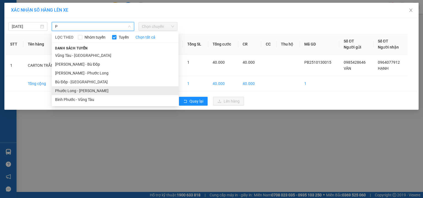
type input "P"
click at [88, 92] on li "Phước Long - [PERSON_NAME]" at bounding box center [115, 90] width 127 height 9
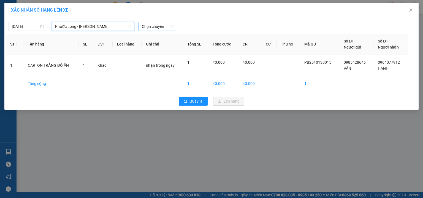
click at [157, 25] on span "Chọn chuyến" at bounding box center [158, 26] width 32 height 8
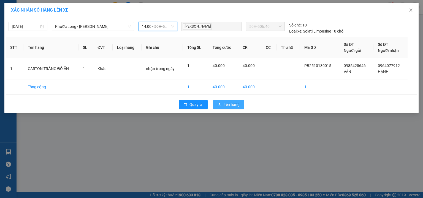
click at [224, 104] on span "Lên hàng" at bounding box center [231, 104] width 16 height 6
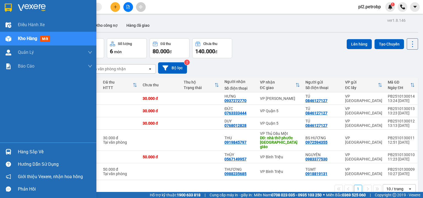
click at [29, 148] on div "Hàng sắp về" at bounding box center [55, 152] width 74 height 8
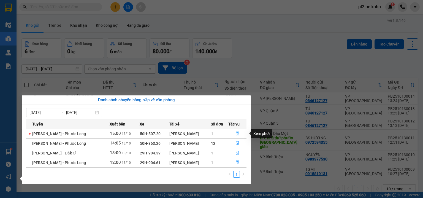
click at [234, 134] on button "button" at bounding box center [237, 133] width 18 height 9
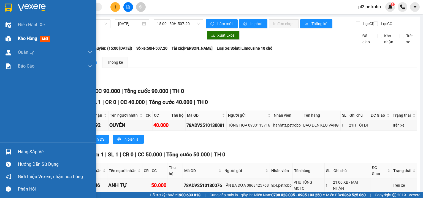
click at [19, 37] on span "Kho hàng" at bounding box center [27, 38] width 19 height 5
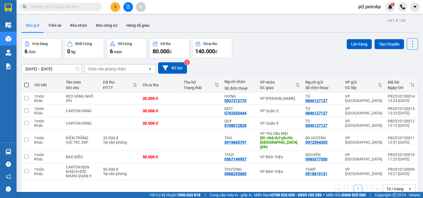
click at [27, 83] on span at bounding box center [26, 85] width 4 height 4
click at [26, 82] on input "checkbox" at bounding box center [26, 82] width 0 height 0
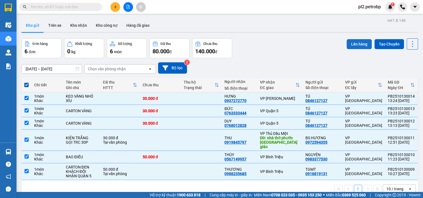
click at [353, 39] on button "Lên hàng" at bounding box center [358, 44] width 25 height 10
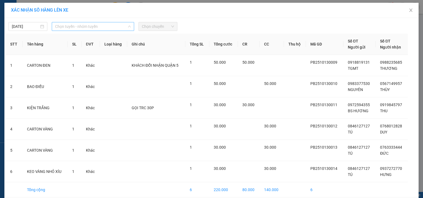
click at [98, 28] on span "Chọn tuyến - nhóm tuyến" at bounding box center [93, 26] width 76 height 8
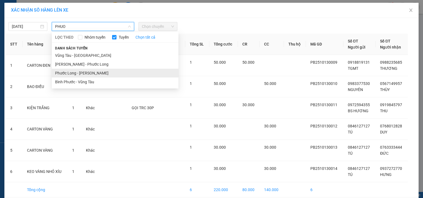
type input "PHUO"
click at [100, 73] on li "Phước Long - [PERSON_NAME]" at bounding box center [115, 73] width 127 height 9
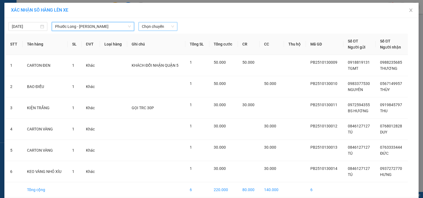
click at [158, 29] on span "Chọn chuyến" at bounding box center [158, 26] width 32 height 8
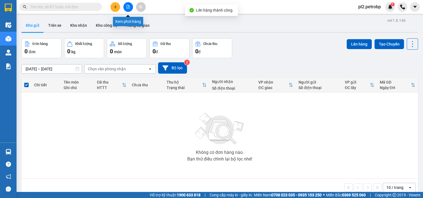
click at [131, 6] on button at bounding box center [128, 7] width 10 height 10
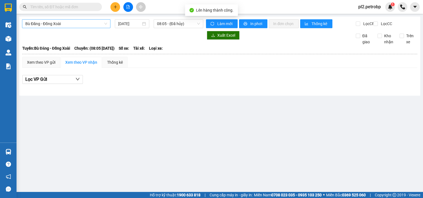
click at [81, 23] on span "Bù Đăng - Đồng Xoài" at bounding box center [66, 24] width 82 height 8
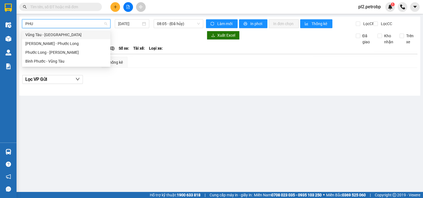
type input "PHUO"
click at [67, 52] on div "Phước Long - [PERSON_NAME]" at bounding box center [66, 52] width 82 height 6
type input "[DATE]"
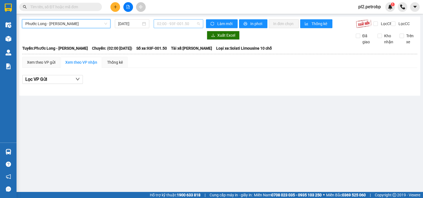
click at [182, 23] on span "02:00 - 93F-001.50" at bounding box center [178, 24] width 43 height 8
type input "2096"
click at [175, 36] on div "15:05 - 93H-020.96" at bounding box center [178, 35] width 43 height 6
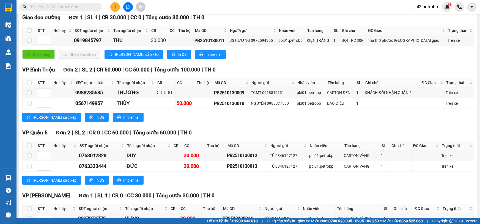
scroll to position [118, 0]
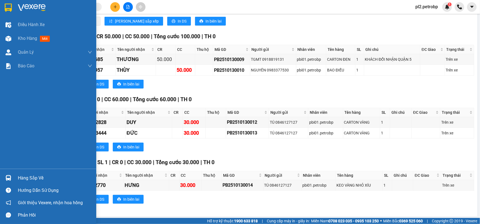
click at [17, 176] on div "Hàng sắp về" at bounding box center [48, 178] width 96 height 12
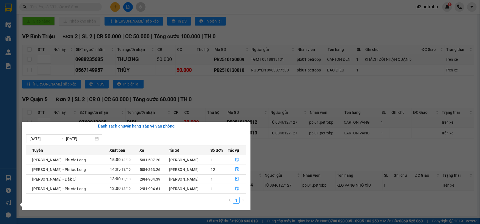
click at [278, 34] on section "Kết quả tìm kiếm ( 1066 ) Bộ lọc Mã ĐH Trạng thái Món hàng Tổng cước Chưa cước …" at bounding box center [240, 112] width 480 height 224
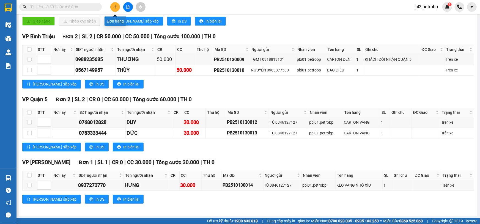
click at [120, 6] on button at bounding box center [115, 7] width 10 height 10
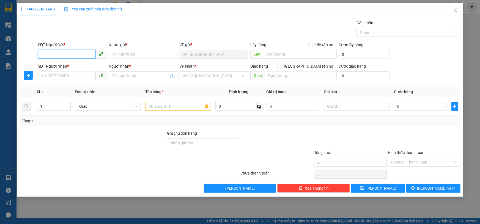
drag, startPoint x: 72, startPoint y: 57, endPoint x: 178, endPoint y: 2, distance: 119.8
click at [73, 56] on input "SĐT Người Gửi *" at bounding box center [67, 54] width 58 height 9
click at [62, 63] on div "0842060040 - DUY" at bounding box center [72, 65] width 62 height 6
type input "0842060040"
type input "DUY"
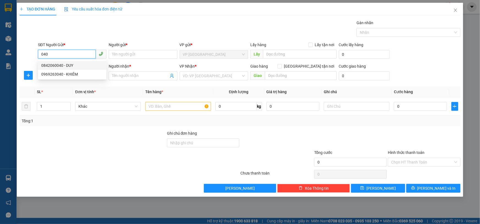
type input "0918252222"
type input "A TÂM"
type input "40.000"
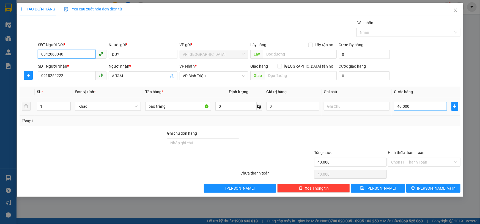
type input "0842060040"
click at [406, 106] on input "40.000" at bounding box center [420, 106] width 53 height 9
type input "5"
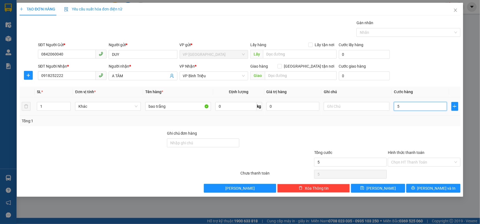
type input "50"
type input "50.000"
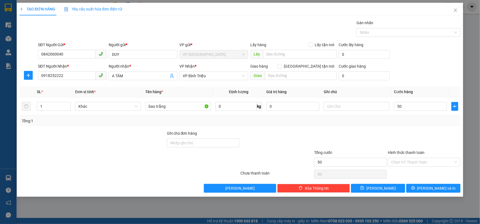
type input "50.000"
click at [411, 65] on div "SĐT Người Nhận * 0918252222 Người nhận * A TÂM VP Nhận * VP Bình [PERSON_NAME] …" at bounding box center [249, 72] width 425 height 19
click at [405, 170] on div "Chọn HT Thanh Toán" at bounding box center [424, 174] width 74 height 11
click at [405, 163] on input "Hình thức thanh toán" at bounding box center [422, 162] width 62 height 8
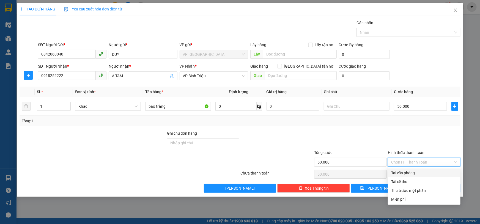
click at [400, 170] on div "Tại văn phòng" at bounding box center [424, 173] width 66 height 6
type input "0"
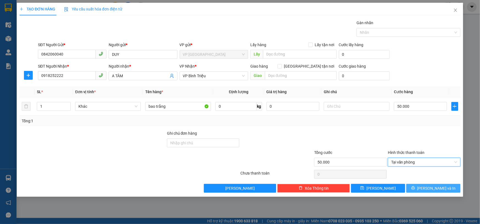
click at [422, 190] on span "[PERSON_NAME] và In" at bounding box center [436, 188] width 39 height 6
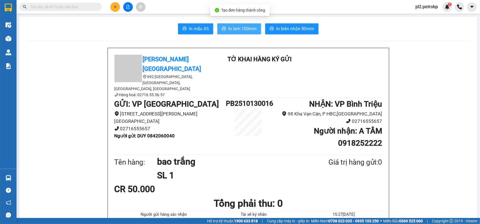
click at [245, 29] on span "In tem 100mm" at bounding box center [242, 28] width 28 height 7
click at [85, 6] on input "text" at bounding box center [62, 7] width 65 height 6
click at [132, 9] on button at bounding box center [128, 7] width 10 height 10
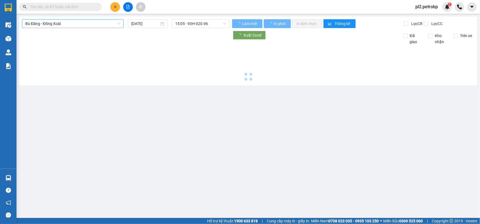
click at [50, 25] on span "Bù Đăng - Đồng Xoài" at bounding box center [72, 24] width 95 height 8
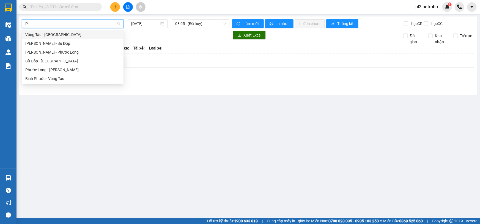
type input "PH"
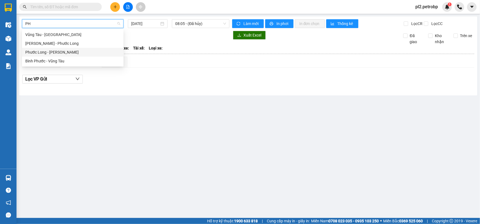
click at [62, 53] on div "Phước Long - [PERSON_NAME]" at bounding box center [72, 52] width 95 height 6
type input "[DATE]"
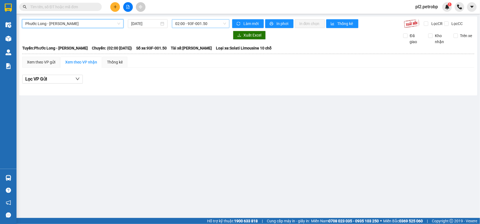
click at [178, 23] on span "02:00 - 93F-001.50" at bounding box center [200, 24] width 51 height 8
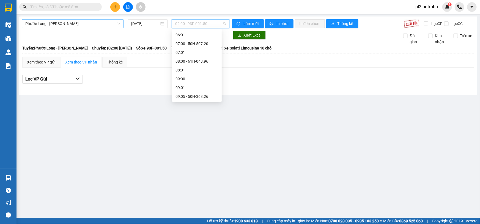
scroll to position [110, 0]
click at [202, 58] on div "08:00 - 61H-048.96" at bounding box center [197, 57] width 43 height 6
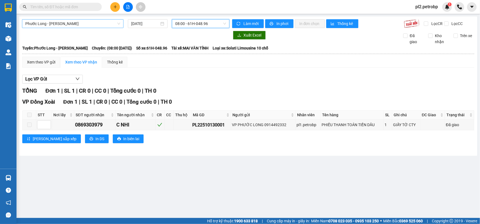
click at [195, 22] on span "08:00 - 61H-048.96" at bounding box center [200, 24] width 51 height 8
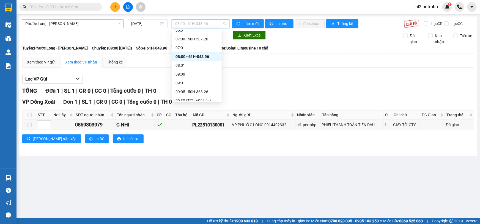
scroll to position [123, 0]
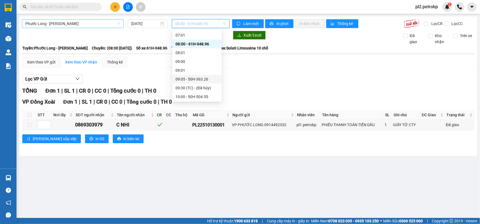
click at [209, 76] on div "09:05 - 50H-363.26" at bounding box center [197, 79] width 50 height 9
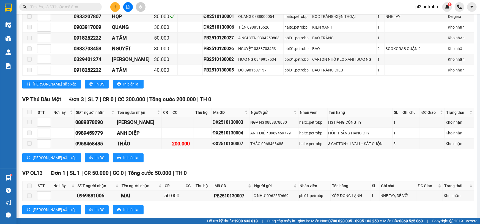
scroll to position [383, 0]
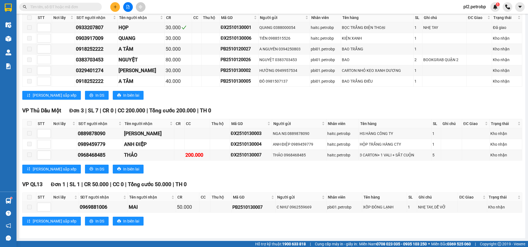
click at [384, 107] on div "VP Thủ Dầu Một Đơn 3 | SL 7 | CR 0 | CC 200.000 | Tổng cước 200.000 | TH 0" at bounding box center [272, 111] width 500 height 8
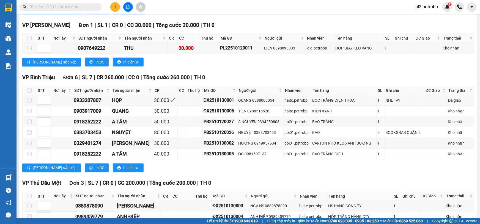
click at [285, 58] on div "[PERSON_NAME] sắp xếp In DS In biên lai" at bounding box center [248, 62] width 452 height 9
click at [118, 8] on button at bounding box center [115, 7] width 10 height 10
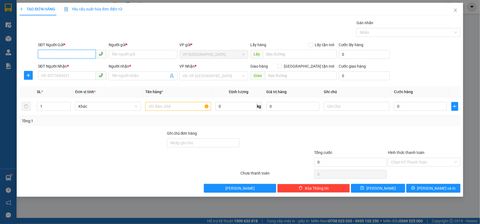
click at [73, 55] on input "SĐT Người Gửi *" at bounding box center [67, 54] width 58 height 9
click at [52, 52] on input "SĐT Người Gửi *" at bounding box center [67, 54] width 58 height 9
type input "0986244781"
click at [72, 64] on div "0986244781 - ANH HIỆP" at bounding box center [72, 65] width 62 height 6
type input "ANH HIỆP"
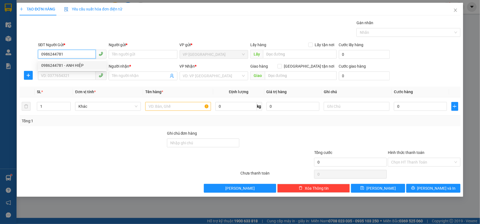
type input "0963699639"
type input "TUẤN"
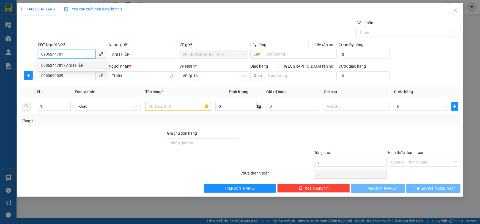
type input "30.000"
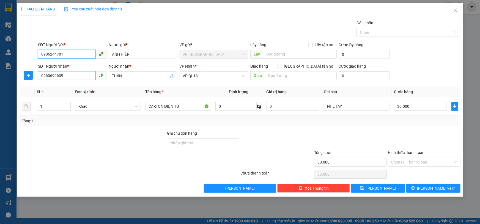
type input "0986244781"
drag, startPoint x: 76, startPoint y: 75, endPoint x: 0, endPoint y: 72, distance: 75.7
click at [0, 72] on div "TẠO ĐƠN HÀNG Yêu cầu xuất hóa đơn điện tử Transit Pickup Surcharge Ids Transit …" at bounding box center [240, 112] width 480 height 224
type input "0919445179"
click at [80, 83] on div "0919445179 - VINH" at bounding box center [72, 87] width 69 height 9
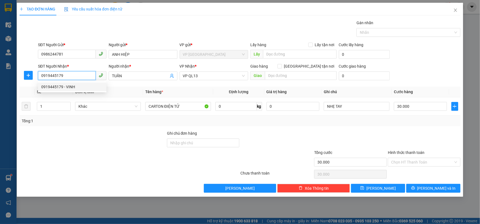
type input "VINH"
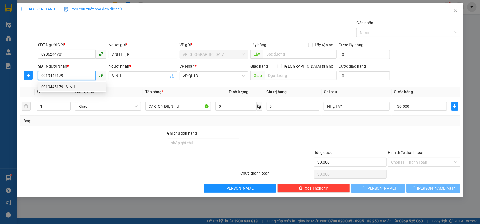
type input "40.000"
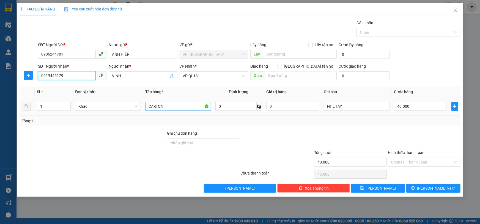
type input "0919445179"
click at [172, 106] on input "CARTON" at bounding box center [178, 106] width 66 height 9
click at [361, 108] on input "NHẸ TAY" at bounding box center [357, 106] width 66 height 9
type input "NHẸ TAY DỄ VỠ"
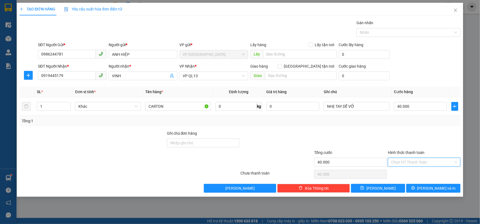
click at [411, 163] on input "Hình thức thanh toán" at bounding box center [422, 162] width 62 height 8
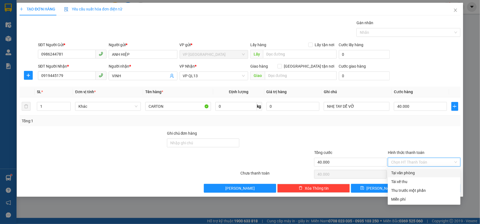
click at [401, 171] on div "Tại văn phòng" at bounding box center [424, 173] width 66 height 6
type input "0"
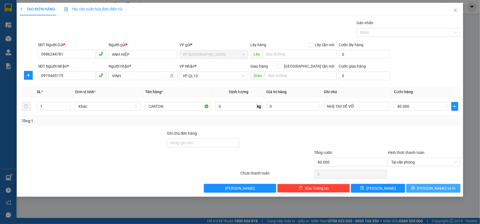
click at [422, 189] on span "[PERSON_NAME] và In" at bounding box center [436, 188] width 39 height 6
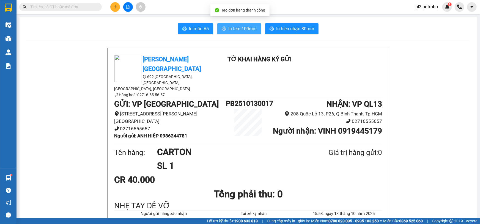
drag, startPoint x: 248, startPoint y: 27, endPoint x: 306, endPoint y: 5, distance: 61.8
click at [249, 26] on span "In tem 100mm" at bounding box center [242, 28] width 28 height 7
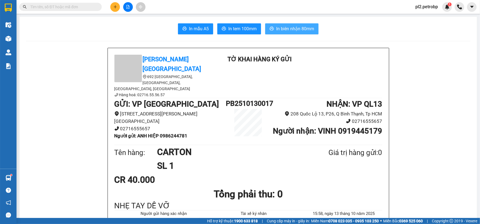
click at [285, 31] on span "In biên nhận 80mm" at bounding box center [295, 28] width 38 height 7
click at [112, 6] on button at bounding box center [115, 7] width 10 height 10
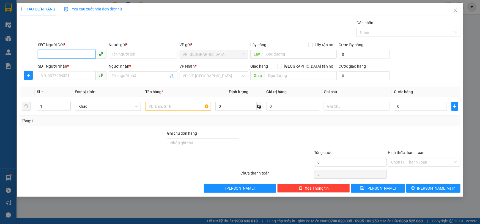
click at [56, 56] on input "SĐT Người Gửi *" at bounding box center [67, 54] width 58 height 9
click at [67, 66] on div "0986244781 - ANH HIỆP" at bounding box center [72, 65] width 62 height 6
type input "0986244781"
type input "ANH HIỆP"
type input "0919445179"
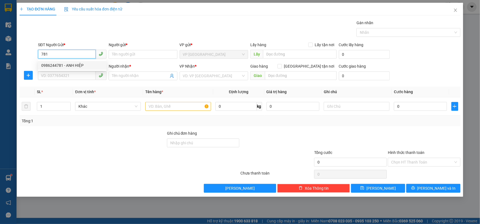
type input "VINH"
type input "40.000"
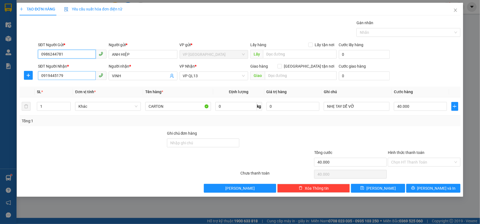
type input "0986244781"
drag, startPoint x: 73, startPoint y: 78, endPoint x: 0, endPoint y: 67, distance: 74.0
click at [0, 67] on div "TẠO ĐƠN HÀNG Yêu cầu xuất hóa đơn điện tử Transit Pickup Surcharge Ids Transit …" at bounding box center [240, 112] width 480 height 224
type input "0963699639"
click at [72, 88] on div "0963699639 - TUẤN" at bounding box center [72, 87] width 62 height 6
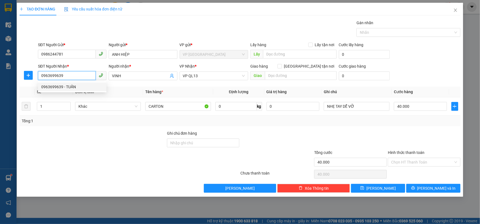
type input "TUẤN"
type input "30.000"
type input "0963699639"
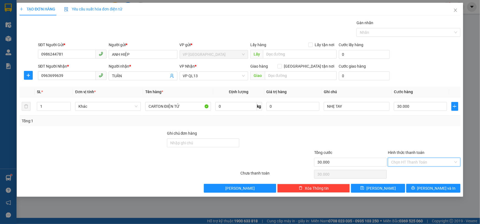
click at [414, 163] on input "Hình thức thanh toán" at bounding box center [422, 162] width 62 height 8
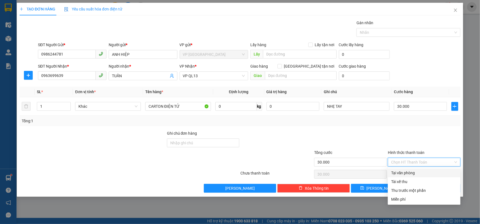
click at [414, 171] on div "Tại văn phòng" at bounding box center [424, 173] width 66 height 6
type input "0"
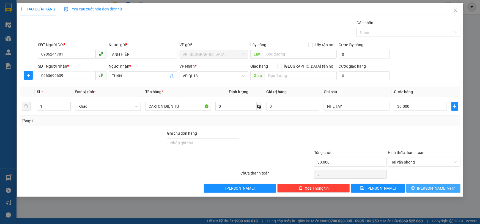
drag, startPoint x: 420, startPoint y: 189, endPoint x: 288, endPoint y: 94, distance: 163.1
click at [420, 188] on button "[PERSON_NAME] và In" at bounding box center [433, 188] width 54 height 9
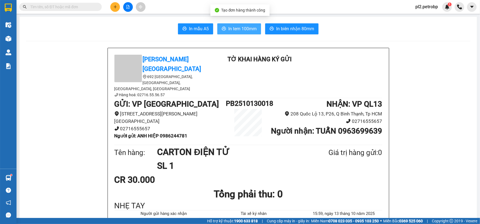
click at [245, 28] on span "In tem 100mm" at bounding box center [242, 28] width 28 height 7
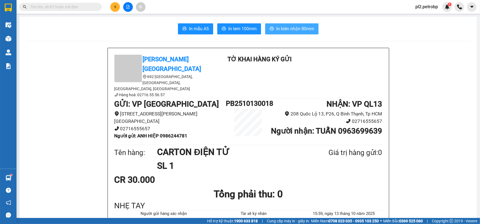
click at [286, 27] on span "In biên nhận 80mm" at bounding box center [295, 28] width 38 height 7
click at [69, 8] on input "text" at bounding box center [62, 7] width 65 height 6
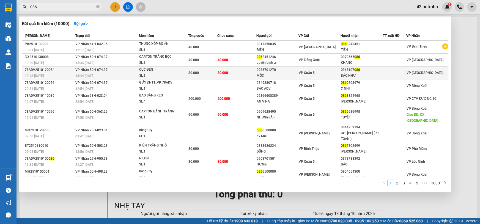
type input "086"
click at [311, 72] on span "VP Quận 5" at bounding box center [307, 73] width 16 height 4
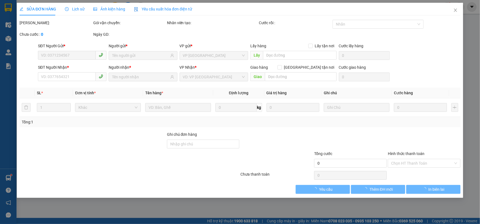
type input "0986701270"
type input "MỐC"
type input "0365107086"
type input "BẢO NHƯ"
type input "30.000"
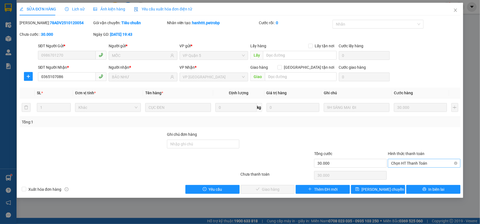
click at [415, 163] on span "Chọn HT Thanh Toán" at bounding box center [424, 163] width 66 height 8
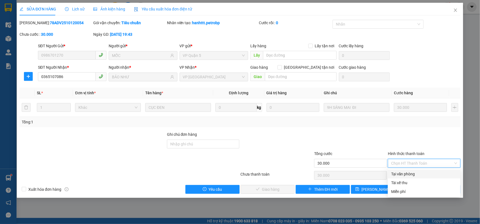
click at [412, 172] on div "Tại văn phòng" at bounding box center [424, 174] width 66 height 6
type input "0"
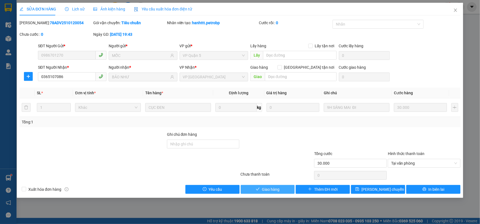
click at [278, 188] on span "Giao hàng" at bounding box center [271, 190] width 18 height 6
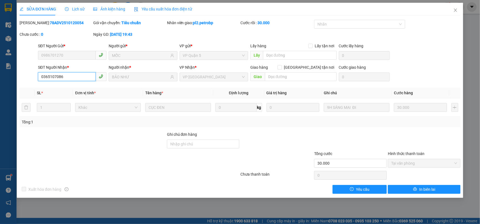
drag, startPoint x: 67, startPoint y: 75, endPoint x: 22, endPoint y: 76, distance: 45.7
click at [0, 76] on div "SỬA ĐƠN HÀNG Lịch sử Ảnh kiện hàng Yêu cầu xuất hóa đơn điện tử Total Paid Fee …" at bounding box center [240, 112] width 480 height 224
click at [422, 12] on icon "close" at bounding box center [456, 10] width 4 height 4
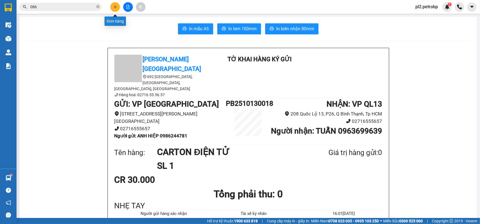
click at [114, 7] on icon "plus" at bounding box center [115, 7] width 3 height 0
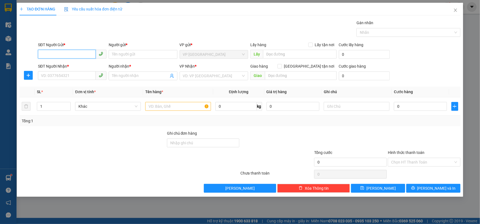
paste input "0365107086"
type input "0365107086"
click at [73, 66] on div "0365107086 - [PERSON_NAME]" at bounding box center [72, 65] width 62 height 6
type input "BẢO NHƯ"
type input "0983177774"
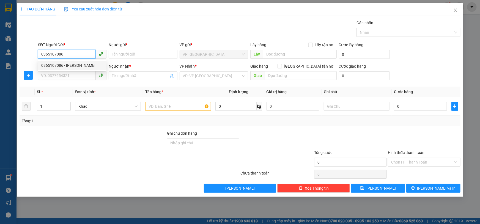
type input "KIM NGA (BP)"
type input "30.000"
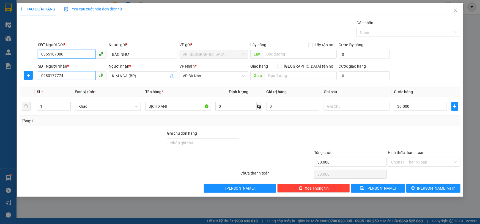
type input "0365107086"
drag, startPoint x: 83, startPoint y: 78, endPoint x: 0, endPoint y: 68, distance: 83.2
click at [0, 68] on div "TẠO ĐƠN HÀNG Yêu cầu xuất hóa đơn điện tử Transit Pickup Surcharge Ids Transit …" at bounding box center [240, 112] width 480 height 224
type input "0379108139"
drag, startPoint x: 144, startPoint y: 75, endPoint x: 62, endPoint y: 65, distance: 82.9
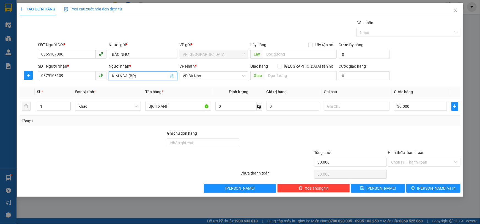
click at [62, 65] on div "SĐT Người Nhận * 0379108139 Người nhận * KIM NGA (BP) KIM NGA (BP) VP Nhận * VP…" at bounding box center [249, 72] width 425 height 19
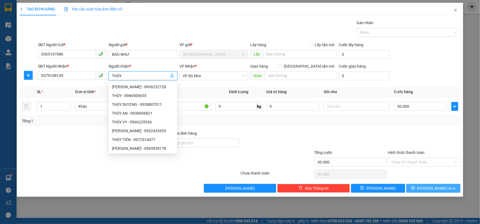
type input "THÙY"
click at [422, 187] on span "[PERSON_NAME] và In" at bounding box center [436, 188] width 39 height 6
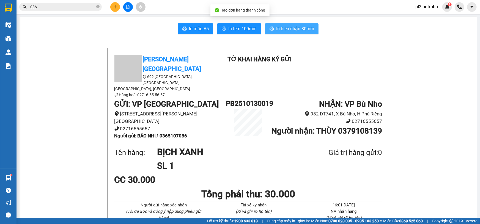
click at [280, 29] on span "In biên nhận 80mm" at bounding box center [295, 28] width 38 height 7
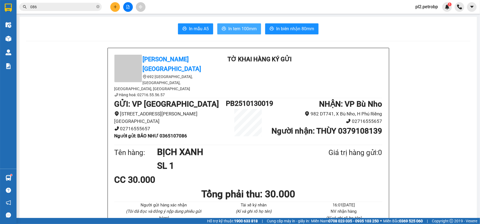
drag, startPoint x: 244, startPoint y: 31, endPoint x: 261, endPoint y: 14, distance: 24.7
click at [245, 31] on span "In tem 100mm" at bounding box center [242, 28] width 28 height 7
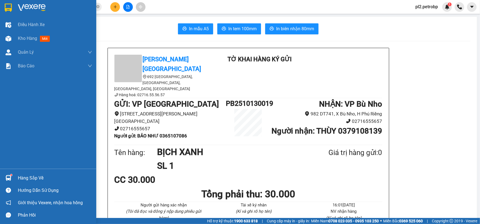
drag, startPoint x: 37, startPoint y: 176, endPoint x: 0, endPoint y: 175, distance: 37.4
click at [37, 176] on div "Hàng sắp về" at bounding box center [55, 178] width 74 height 8
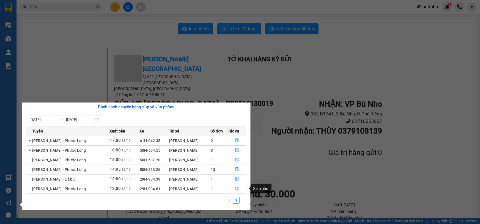
click at [241, 189] on button "button" at bounding box center [237, 189] width 18 height 9
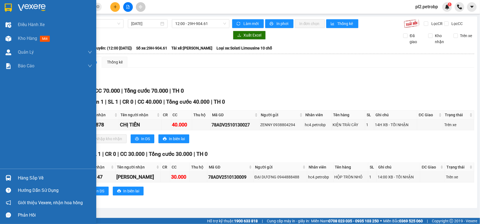
click at [35, 177] on div "Hàng sắp về" at bounding box center [55, 178] width 74 height 8
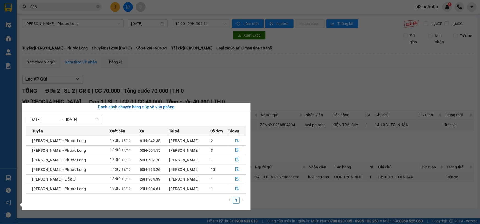
drag, startPoint x: 292, startPoint y: 124, endPoint x: 286, endPoint y: 108, distance: 16.7
click at [292, 123] on section "Kết quả tìm kiếm ( 10000 ) Bộ lọc Mã ĐH Trạng thái Món hàng Tổng cước Chưa cước…" at bounding box center [240, 112] width 480 height 224
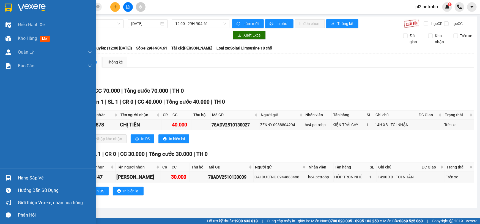
click at [28, 174] on div "Hàng sắp về" at bounding box center [55, 178] width 74 height 8
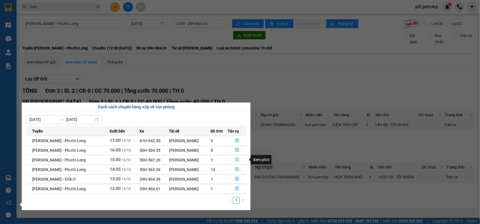
click at [240, 157] on button "button" at bounding box center [237, 160] width 18 height 9
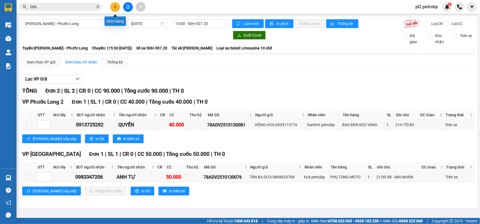
click at [116, 7] on icon "plus" at bounding box center [115, 7] width 3 height 0
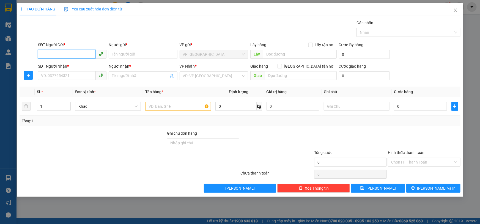
click at [53, 54] on input "SĐT Người Gửi *" at bounding box center [67, 54] width 58 height 9
click at [75, 64] on div "0909444884 - hậu" at bounding box center [72, 65] width 62 height 6
type input "0909444884"
type input "hậu"
type input "0326239055"
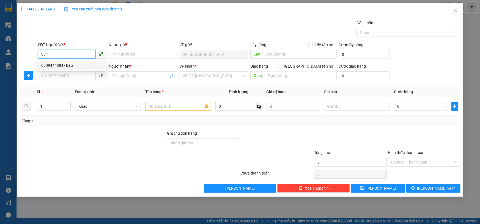
type input "TÌNH"
type input "30.000"
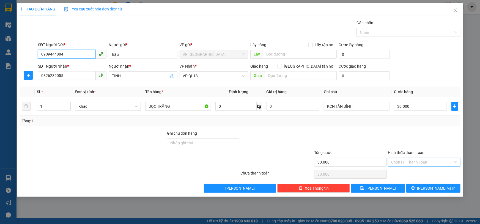
type input "0909444884"
click at [398, 163] on input "Hình thức thanh toán" at bounding box center [422, 162] width 62 height 8
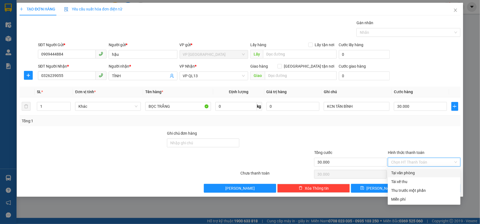
click at [411, 173] on div "Tại văn phòng" at bounding box center [424, 173] width 66 height 6
type input "0"
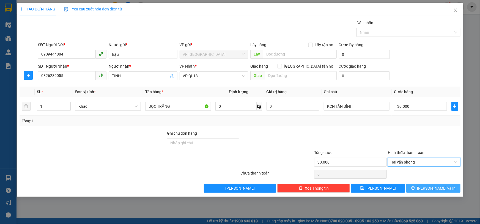
click at [415, 187] on icon "printer" at bounding box center [413, 189] width 4 height 4
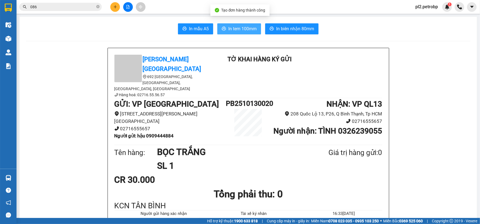
click at [241, 28] on span "In tem 100mm" at bounding box center [242, 28] width 28 height 7
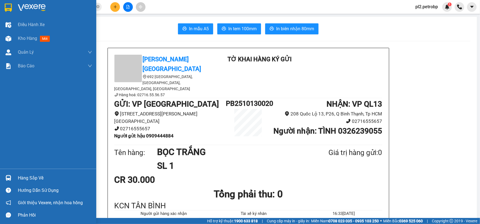
click at [20, 176] on div "Hàng sắp về" at bounding box center [55, 178] width 74 height 8
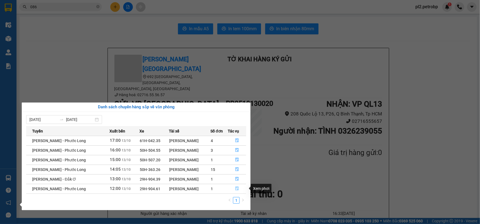
click at [240, 188] on button "button" at bounding box center [237, 189] width 18 height 9
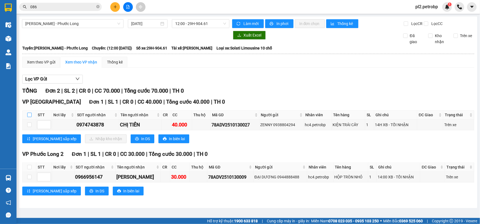
click at [29, 114] on input "checkbox" at bounding box center [29, 115] width 4 height 4
checkbox input "true"
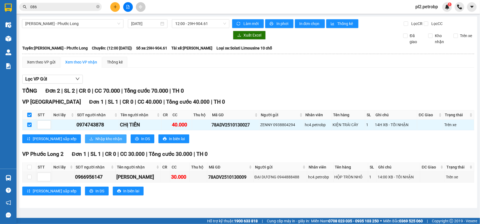
click at [95, 139] on span "Nhập kho nhận" at bounding box center [108, 139] width 27 height 6
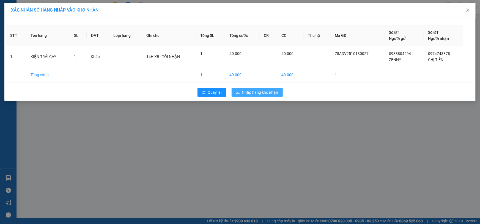
click at [259, 92] on span "Nhập hàng kho nhận" at bounding box center [260, 92] width 36 height 6
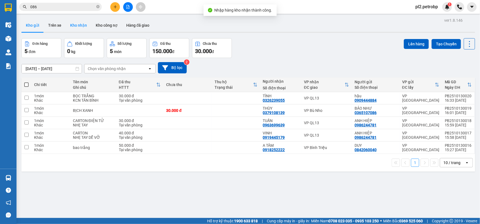
click at [78, 27] on button "Kho nhận" at bounding box center [79, 25] width 26 height 13
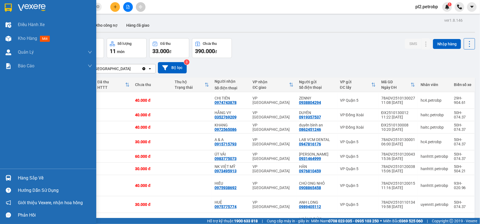
click at [21, 174] on div "Hàng sắp về" at bounding box center [48, 178] width 96 height 12
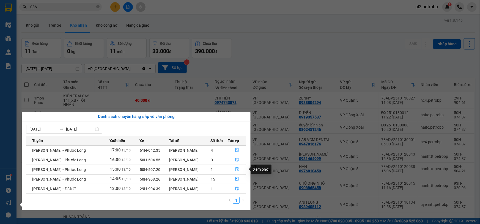
click at [240, 169] on button "button" at bounding box center [237, 169] width 18 height 9
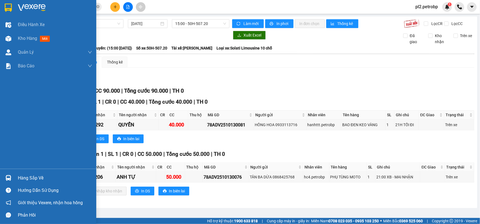
click at [18, 175] on div "Hàng sắp về" at bounding box center [55, 178] width 74 height 8
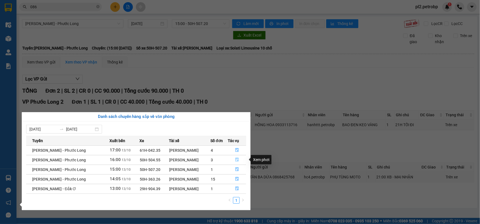
click at [236, 159] on icon "file-done" at bounding box center [237, 160] width 3 height 4
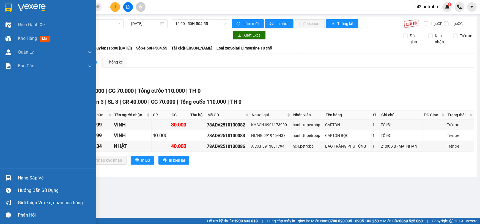
click at [39, 177] on div "Hàng sắp về" at bounding box center [55, 178] width 74 height 8
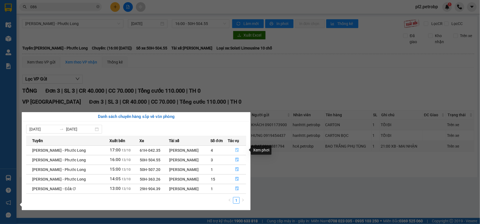
click at [239, 149] on button "button" at bounding box center [237, 150] width 18 height 9
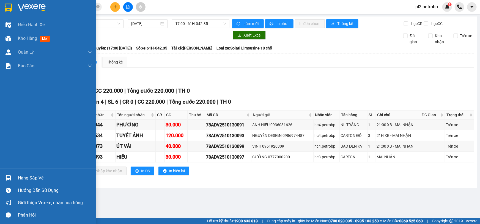
click at [28, 177] on div "Hàng sắp về" at bounding box center [55, 178] width 74 height 8
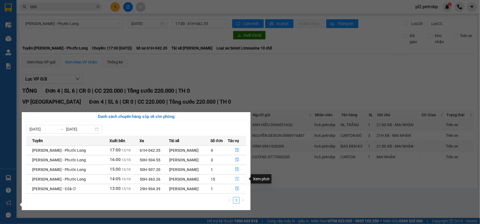
click at [238, 179] on icon "file-done" at bounding box center [237, 179] width 4 height 4
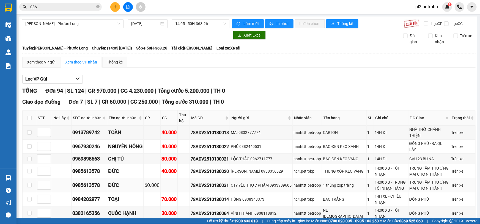
scroll to position [33, 0]
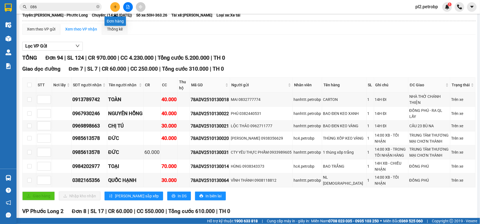
click at [116, 6] on icon "plus" at bounding box center [115, 7] width 4 height 4
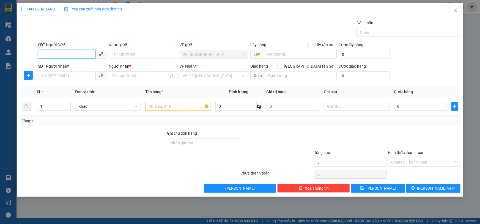
click at [49, 54] on input "SĐT Người Gửi *" at bounding box center [67, 54] width 58 height 9
click at [77, 55] on input "119" at bounding box center [67, 54] width 58 height 9
type input "1"
type input "0777438119"
click at [86, 65] on div "0777438119 - A TIẾN" at bounding box center [72, 65] width 62 height 6
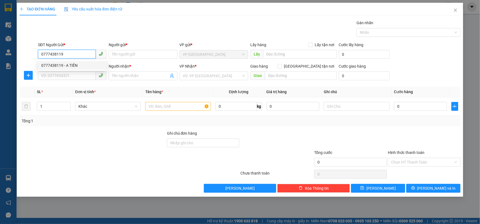
type input "A TIẾN"
type input "0918252222"
type input "A TÂM"
type input "50.000"
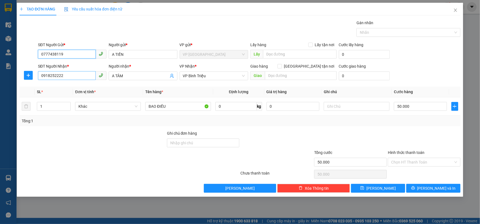
type input "0777438119"
drag, startPoint x: 83, startPoint y: 75, endPoint x: 0, endPoint y: 59, distance: 84.1
click at [0, 61] on div "TẠO ĐƠN HÀNG Yêu cầu xuất hóa đơn điện tử Transit Pickup Surcharge Ids Transit …" at bounding box center [240, 112] width 480 height 224
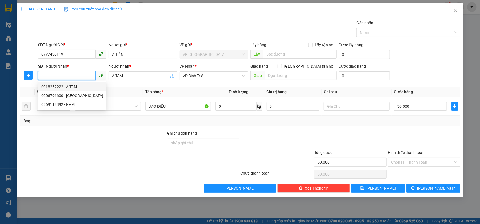
click at [64, 91] on div "0918252222 - A TÂM" at bounding box center [72, 87] width 69 height 9
type input "0918252222"
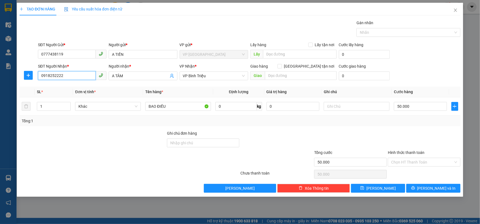
drag, startPoint x: 68, startPoint y: 73, endPoint x: 0, endPoint y: 70, distance: 68.1
click at [0, 70] on div "TẠO ĐƠN HÀNG Yêu cầu xuất hóa đơn điện tử Transit Pickup Surcharge Ids Transit …" at bounding box center [240, 112] width 480 height 224
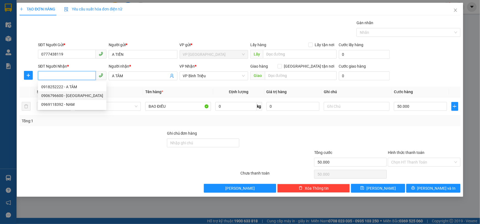
click at [70, 97] on div "0906796600 - [GEOGRAPHIC_DATA]" at bounding box center [72, 96] width 62 height 6
type input "0906796600"
type input "ĐAN"
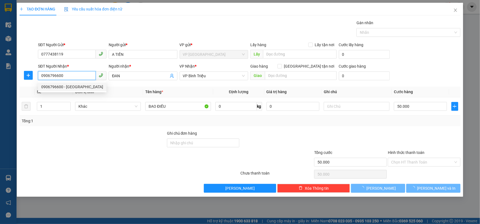
type input "30.000"
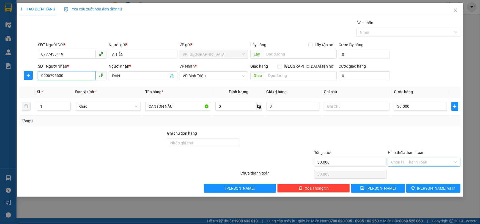
type input "0906796600"
click at [409, 161] on input "Hình thức thanh toán" at bounding box center [422, 162] width 62 height 8
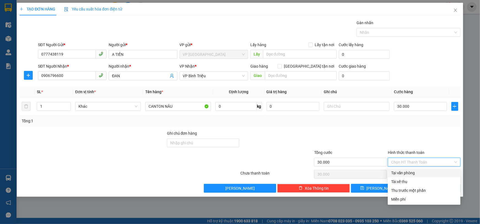
drag, startPoint x: 408, startPoint y: 172, endPoint x: 402, endPoint y: 168, distance: 7.6
click at [409, 172] on div "Tại văn phòng" at bounding box center [424, 173] width 66 height 6
type input "0"
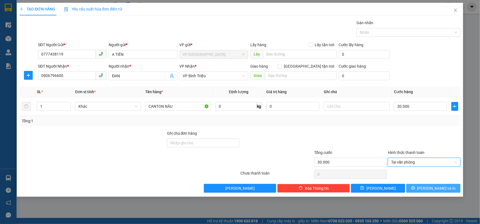
drag, startPoint x: 429, startPoint y: 189, endPoint x: 425, endPoint y: 186, distance: 5.1
click at [422, 189] on span "[PERSON_NAME] và In" at bounding box center [436, 188] width 39 height 6
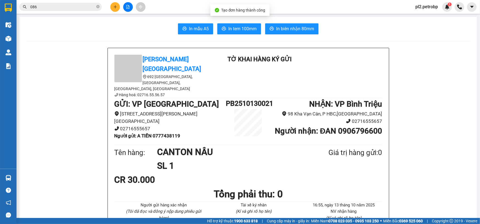
drag, startPoint x: 234, startPoint y: 21, endPoint x: 242, endPoint y: 16, distance: 9.3
click at [244, 27] on span "In tem 100mm" at bounding box center [242, 28] width 28 height 7
click at [282, 30] on span "In biên nhận 80mm" at bounding box center [295, 28] width 38 height 7
click at [117, 9] on button at bounding box center [115, 7] width 10 height 10
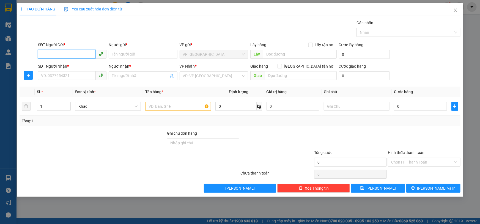
click at [81, 56] on input "SĐT Người Gửi *" at bounding box center [67, 54] width 58 height 9
click at [83, 52] on input "SĐT Người Gửi *" at bounding box center [67, 54] width 58 height 9
click at [73, 64] on div "0394250803 - A NGUYÊN" at bounding box center [72, 65] width 62 height 6
type input "0394250803"
type input "A NGUYÊN"
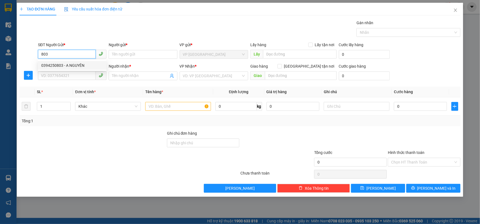
type input "0918252222"
type input "A TÂM"
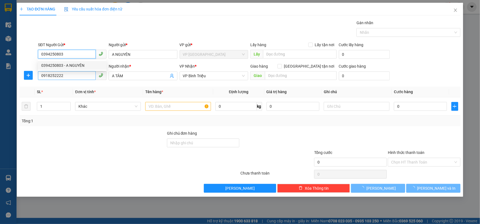
type input "50.000"
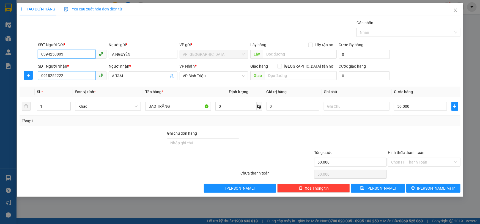
type input "0394250803"
drag, startPoint x: 76, startPoint y: 74, endPoint x: 3, endPoint y: 56, distance: 74.8
click at [1, 66] on div "TẠO ĐƠN HÀNG Yêu cầu xuất hóa đơn điện tử Transit Pickup Surcharge Ids Transit …" at bounding box center [240, 112] width 480 height 224
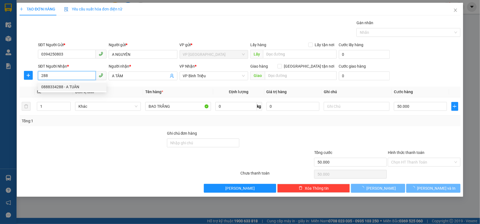
click at [62, 87] on div "0888334288 - A TUÂN" at bounding box center [72, 87] width 62 height 6
type input "0888334288"
type input "A TUÂN"
type input "30.000"
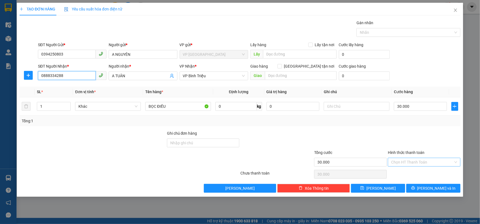
type input "0888334288"
click at [418, 163] on input "Hình thức thanh toán" at bounding box center [422, 162] width 62 height 8
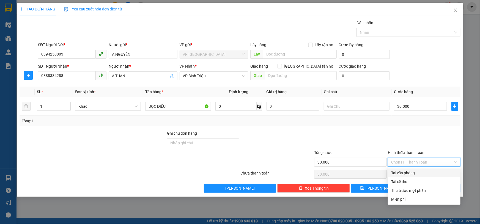
click at [412, 173] on div "Tại văn phòng" at bounding box center [424, 173] width 66 height 6
type input "0"
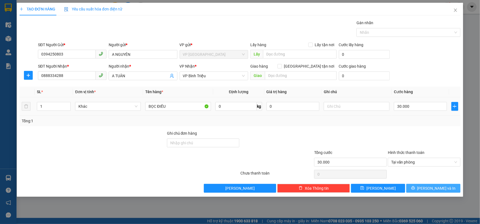
drag, startPoint x: 417, startPoint y: 187, endPoint x: 337, endPoint y: 115, distance: 107.8
click at [418, 186] on button "[PERSON_NAME] và In" at bounding box center [433, 188] width 54 height 9
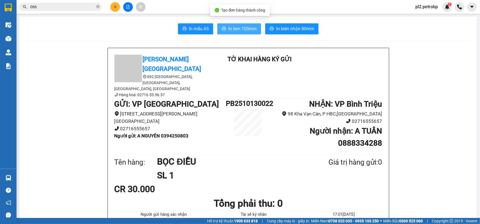
click at [239, 28] on span "In tem 100mm" at bounding box center [242, 28] width 28 height 7
click at [116, 6] on icon "plus" at bounding box center [115, 7] width 4 height 4
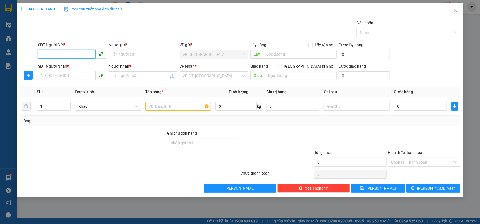
click at [58, 54] on input "SĐT Người Gửi *" at bounding box center [67, 54] width 58 height 9
click at [69, 64] on div "0866615515 - TRINH" at bounding box center [72, 65] width 62 height 6
type input "0866615515"
type input "TRINH"
type input "0924112118"
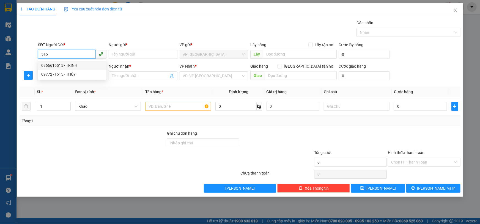
type input "[PERSON_NAME]"
type input "30.000"
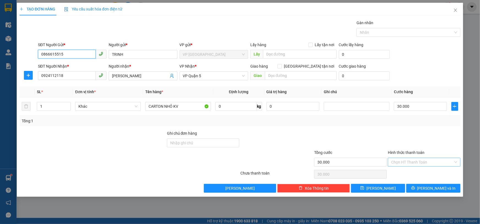
type input "0866615515"
click at [403, 162] on input "Hình thức thanh toán" at bounding box center [422, 162] width 62 height 8
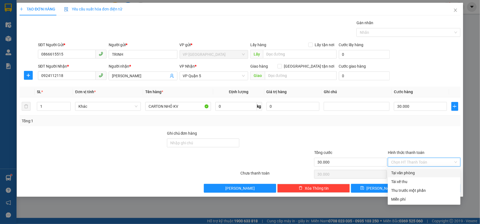
click at [392, 140] on div at bounding box center [424, 139] width 74 height 19
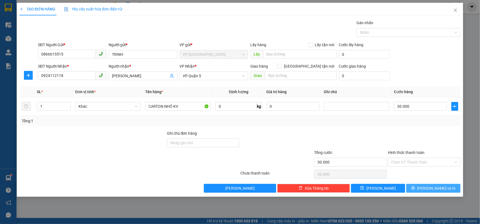
click at [422, 189] on span "[PERSON_NAME] và In" at bounding box center [436, 188] width 39 height 6
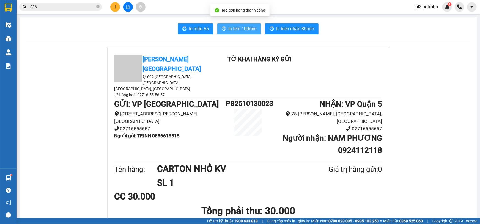
click at [247, 29] on span "In tem 100mm" at bounding box center [242, 28] width 28 height 7
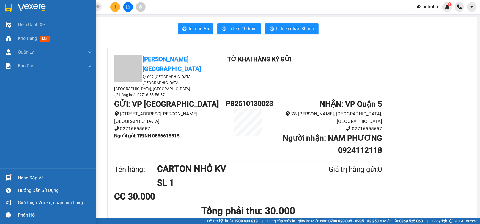
click at [23, 176] on div "Hàng sắp về" at bounding box center [55, 178] width 74 height 8
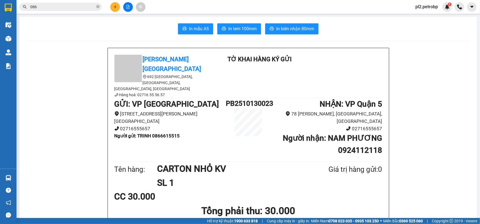
click at [113, 7] on section "Kết quả tìm kiếm ( 10000 ) Bộ lọc Mã ĐH Trạng thái Món hàng Tổng cước Chưa cước…" at bounding box center [240, 112] width 480 height 224
click at [114, 7] on icon "plus" at bounding box center [115, 7] width 3 height 0
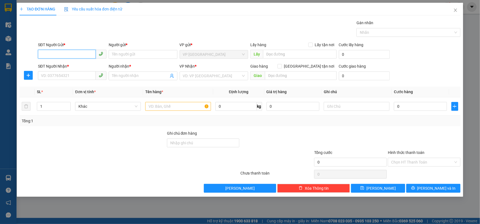
click at [77, 53] on input "SĐT Người Gửi *" at bounding box center [67, 54] width 58 height 9
type input "0326565190"
click at [78, 65] on div "0326565190 - LOAN" at bounding box center [72, 65] width 62 height 6
type input "LOAN"
type input "0981455550"
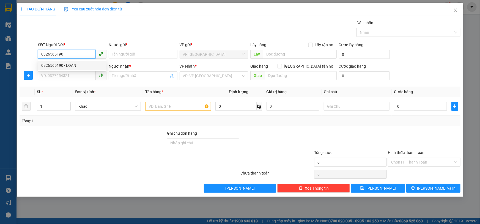
type input "BÌNH"
type input "30.000"
type input "0326565190"
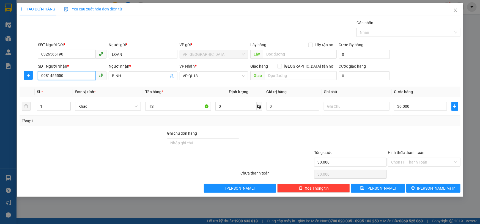
drag, startPoint x: 81, startPoint y: 78, endPoint x: 0, endPoint y: 74, distance: 81.3
click at [0, 74] on div "TẠO ĐƠN HÀNG Yêu cầu xuất hóa đơn điện tử Transit Pickup Surcharge Ids Transit …" at bounding box center [240, 112] width 480 height 224
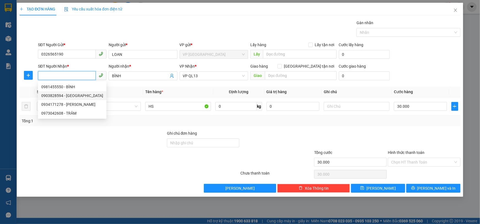
click at [71, 95] on div "0903828594 - [GEOGRAPHIC_DATA]" at bounding box center [72, 96] width 62 height 6
type input "0903828594"
type input "GIANG"
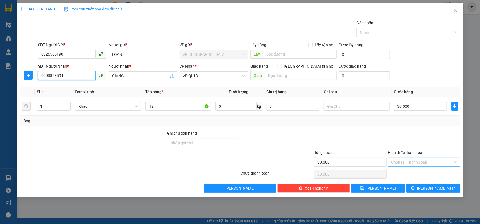
type input "0903828594"
click at [402, 162] on input "Hình thức thanh toán" at bounding box center [422, 162] width 62 height 8
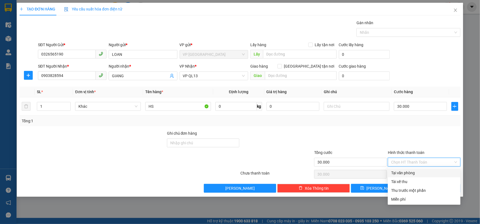
click at [406, 171] on div "Tại văn phòng" at bounding box center [424, 173] width 66 height 6
type input "0"
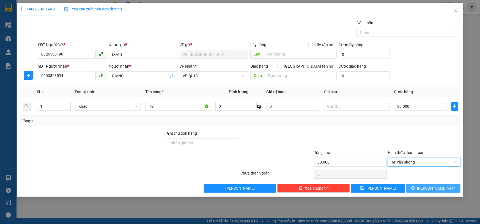
drag, startPoint x: 441, startPoint y: 189, endPoint x: 285, endPoint y: 41, distance: 214.9
click at [422, 187] on span "[PERSON_NAME] và In" at bounding box center [436, 188] width 39 height 6
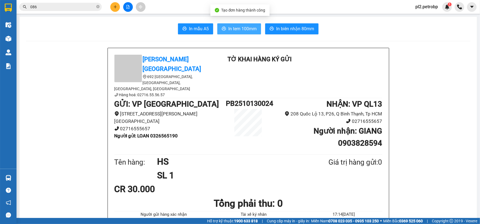
drag, startPoint x: 251, startPoint y: 27, endPoint x: 282, endPoint y: 13, distance: 34.5
click at [251, 27] on span "In tem 100mm" at bounding box center [242, 28] width 28 height 7
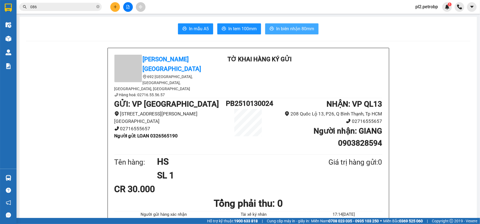
click at [285, 32] on span "In biên nhận 80mm" at bounding box center [295, 28] width 38 height 7
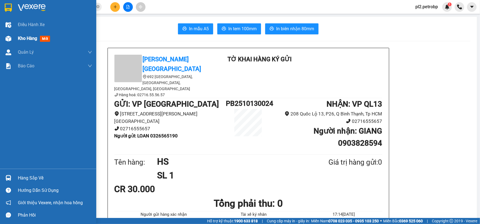
click at [26, 39] on span "Kho hàng" at bounding box center [27, 38] width 19 height 5
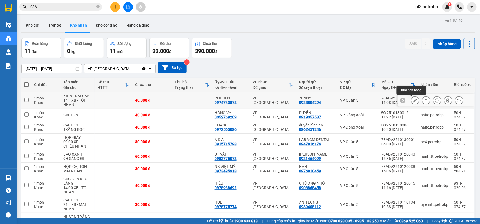
click at [413, 100] on icon at bounding box center [415, 101] width 4 height 4
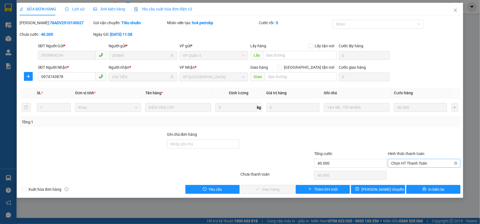
click at [392, 162] on span "Chọn HT Thanh Toán" at bounding box center [424, 163] width 66 height 8
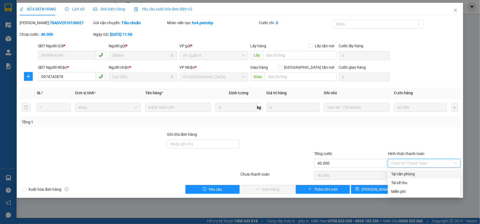
click at [402, 174] on div "Tại văn phòng" at bounding box center [424, 174] width 66 height 6
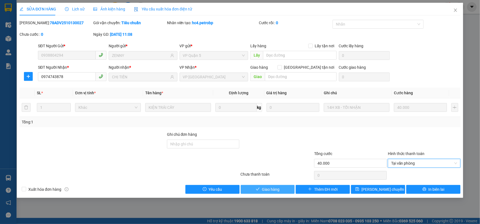
click at [268, 190] on span "Giao hàng" at bounding box center [271, 190] width 18 height 6
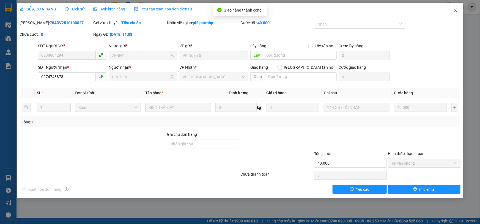
click at [422, 10] on icon "close" at bounding box center [455, 10] width 3 height 3
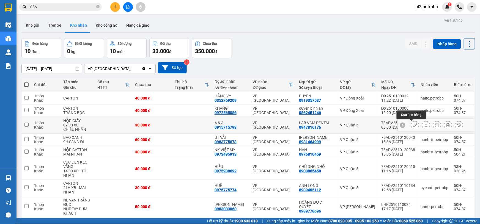
click at [413, 125] on icon at bounding box center [415, 125] width 4 height 4
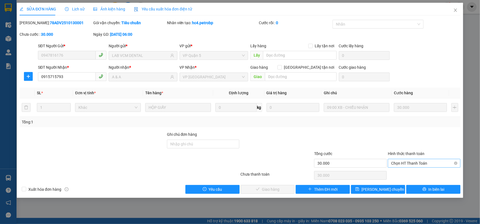
click at [400, 163] on span "Chọn HT Thanh Toán" at bounding box center [424, 163] width 66 height 8
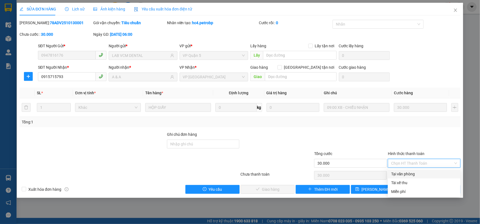
click at [400, 174] on div "Tại văn phòng" at bounding box center [424, 174] width 66 height 6
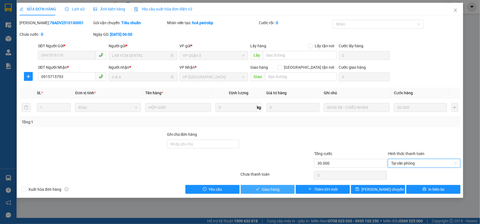
click at [288, 192] on button "Giao hàng" at bounding box center [268, 189] width 54 height 9
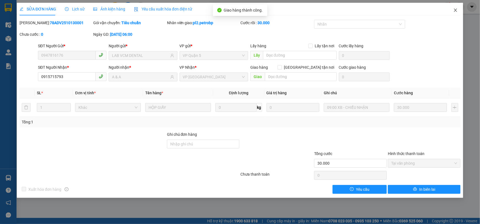
click at [422, 10] on icon "close" at bounding box center [456, 10] width 4 height 4
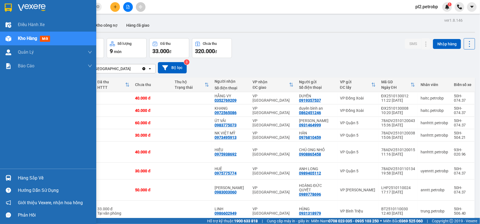
click at [29, 179] on div "Hàng sắp về" at bounding box center [55, 178] width 74 height 8
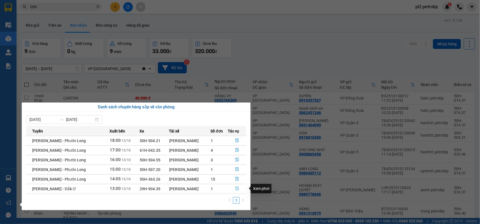
click at [239, 188] on button "button" at bounding box center [237, 189] width 18 height 9
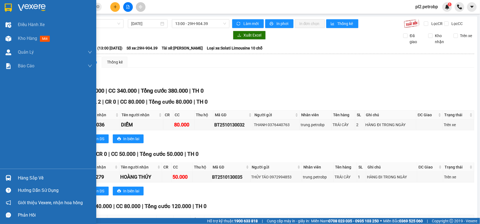
click at [36, 176] on div "Hàng sắp về" at bounding box center [55, 178] width 74 height 8
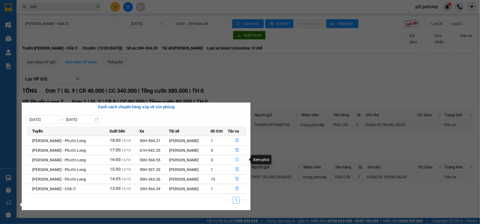
click at [234, 160] on button "button" at bounding box center [237, 160] width 18 height 9
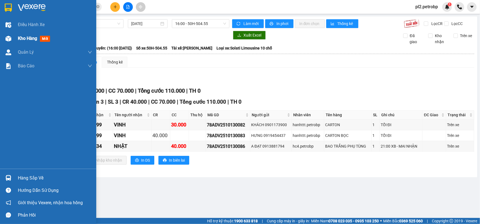
click at [28, 37] on span "Kho hàng" at bounding box center [27, 38] width 19 height 5
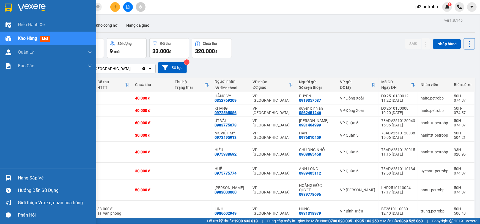
click at [19, 180] on div "Hàng sắp về" at bounding box center [55, 178] width 74 height 8
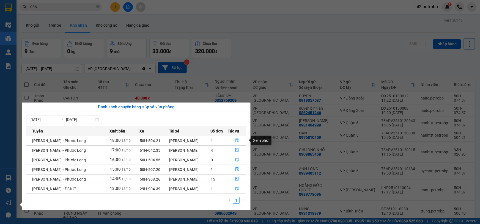
click at [235, 140] on icon "file-done" at bounding box center [237, 141] width 4 height 4
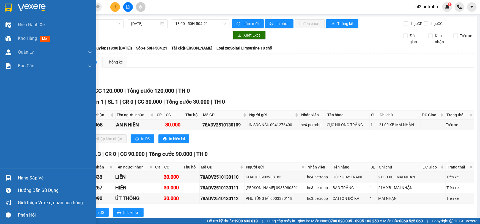
click at [21, 172] on div "Hàng sắp về" at bounding box center [48, 178] width 96 height 12
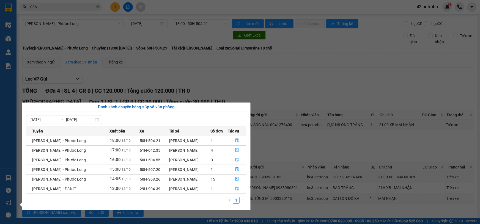
click at [244, 66] on section "Kết quả tìm kiếm ( 10000 ) Bộ lọc Mã ĐH Trạng thái Món hàng Tổng cước Chưa cước…" at bounding box center [240, 112] width 480 height 224
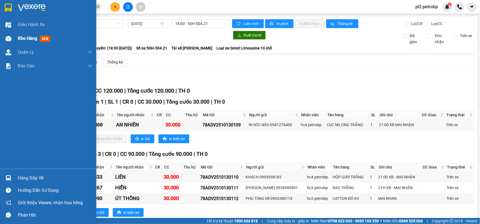
click at [22, 39] on span "Kho hàng" at bounding box center [27, 38] width 19 height 5
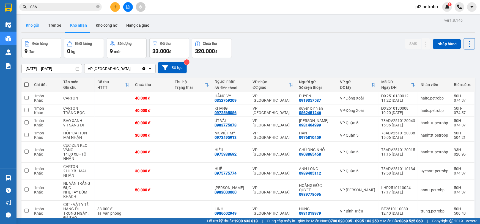
click at [31, 26] on button "Kho gửi" at bounding box center [32, 25] width 22 height 13
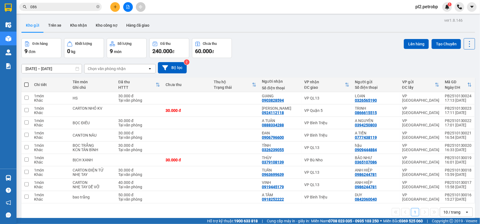
click at [418, 197] on main "ver 1.8.146 Kho gửi Trên xe Kho nhận Kho công nợ Hàng đã giao Đơn hàng 9 đơn Kh…" at bounding box center [240, 109] width 480 height 218
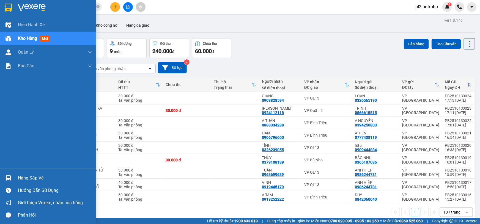
click at [26, 182] on div "Hàng sắp về" at bounding box center [55, 178] width 74 height 8
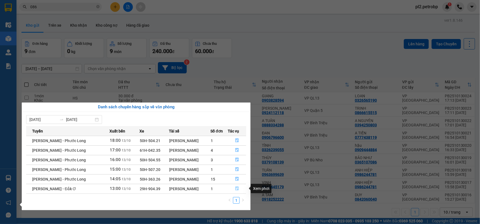
click at [236, 189] on icon "file-done" at bounding box center [237, 189] width 3 height 4
